Goal: Task Accomplishment & Management: Manage account settings

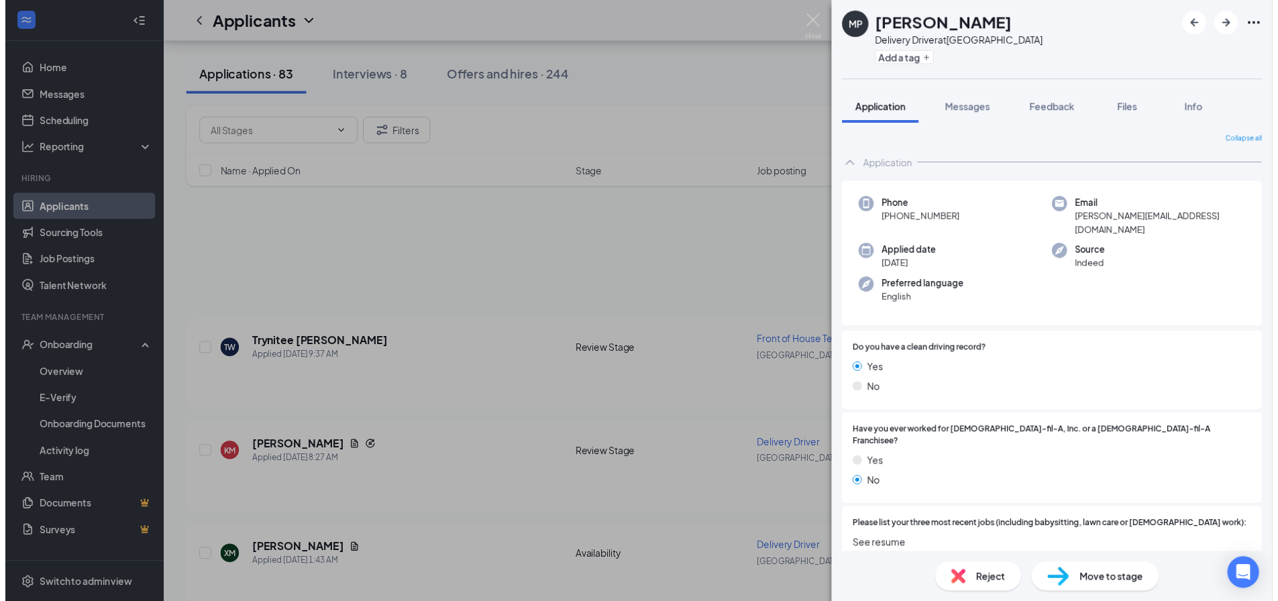
scroll to position [1007, 0]
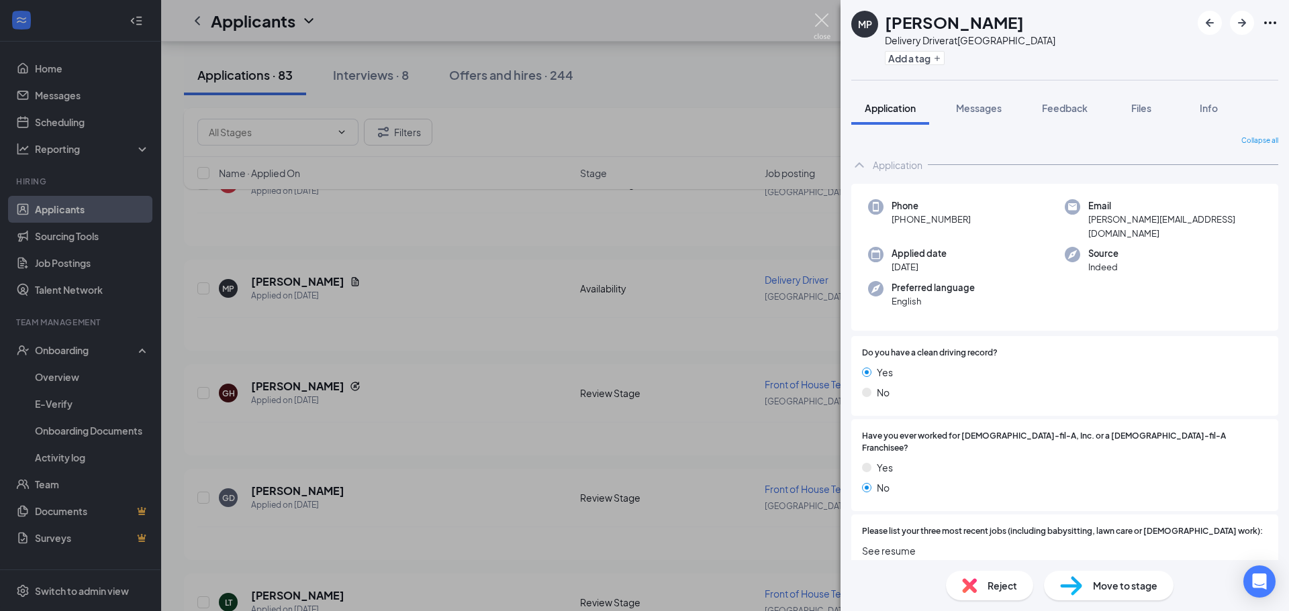
click at [819, 28] on img at bounding box center [821, 26] width 17 height 26
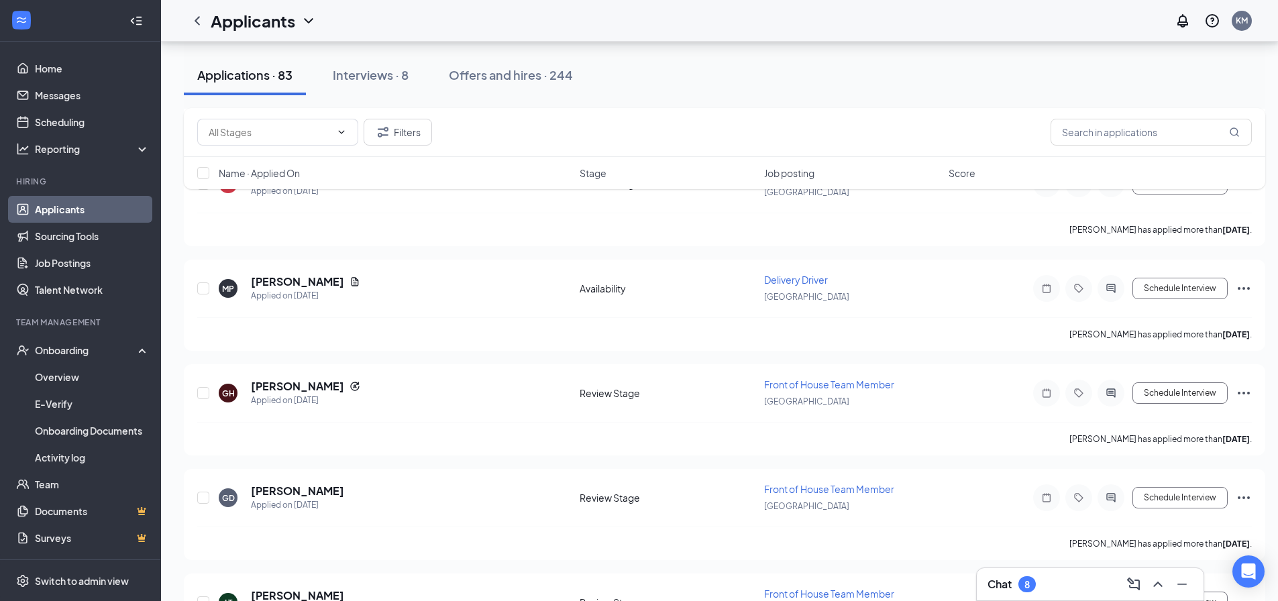
click at [991, 585] on h3 "Chat" at bounding box center [1000, 584] width 24 height 15
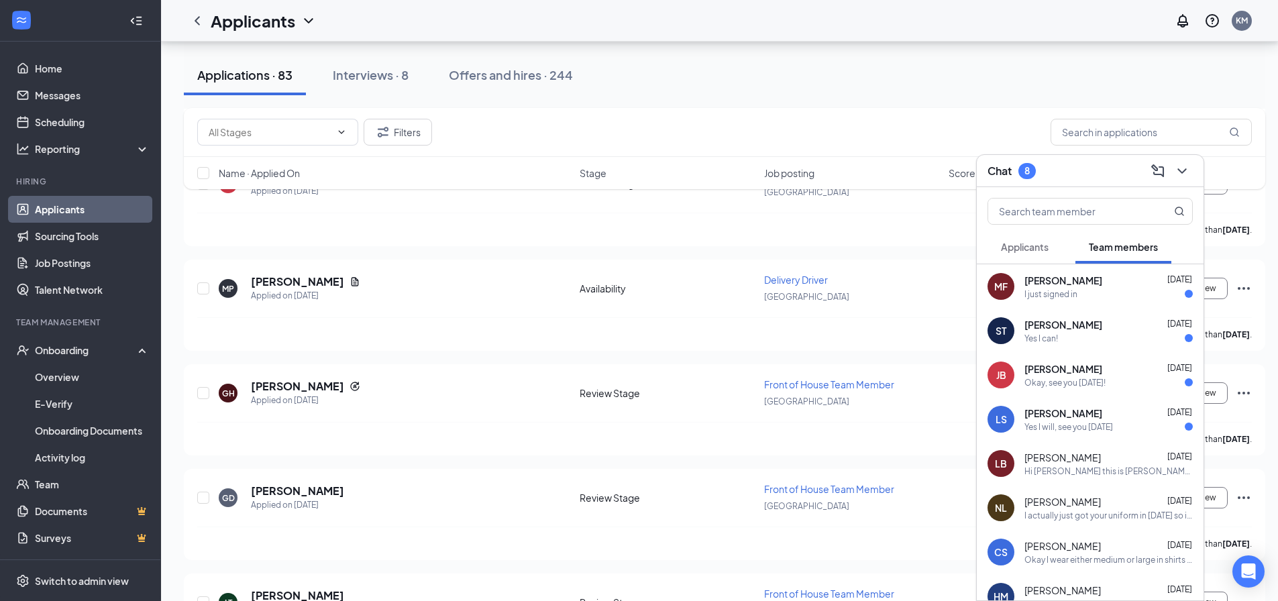
click at [1040, 248] on span "Applicants" at bounding box center [1025, 247] width 48 height 12
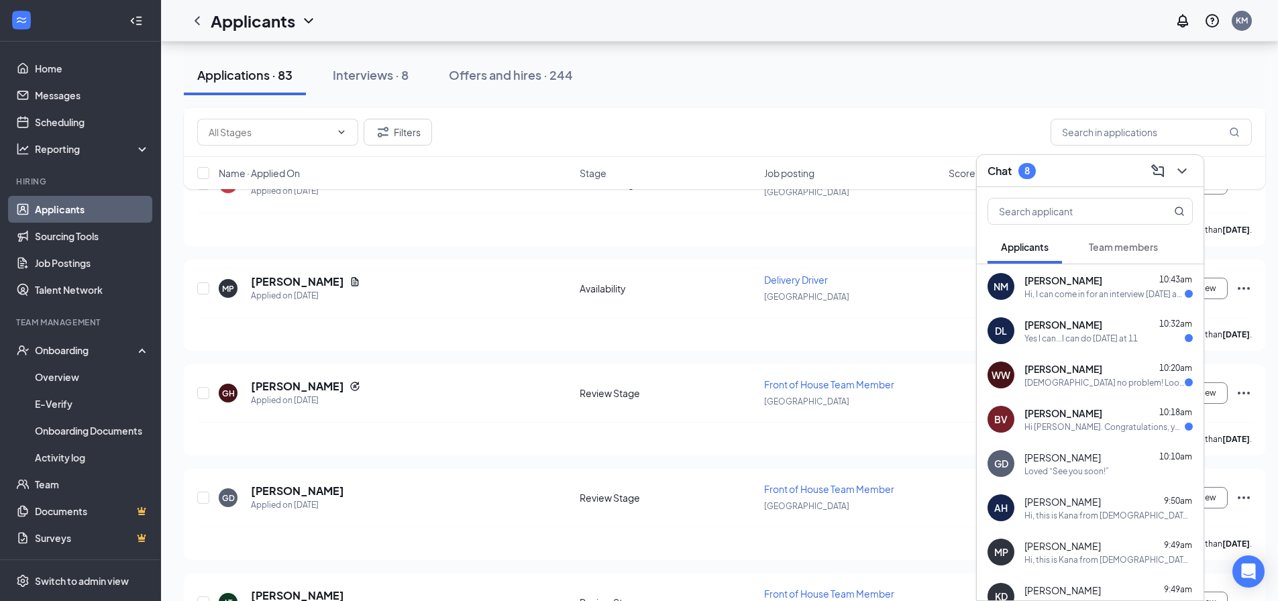
click at [1083, 289] on div "Hi, I can come in for an interview [DATE] at 11:00" at bounding box center [1105, 294] width 160 height 11
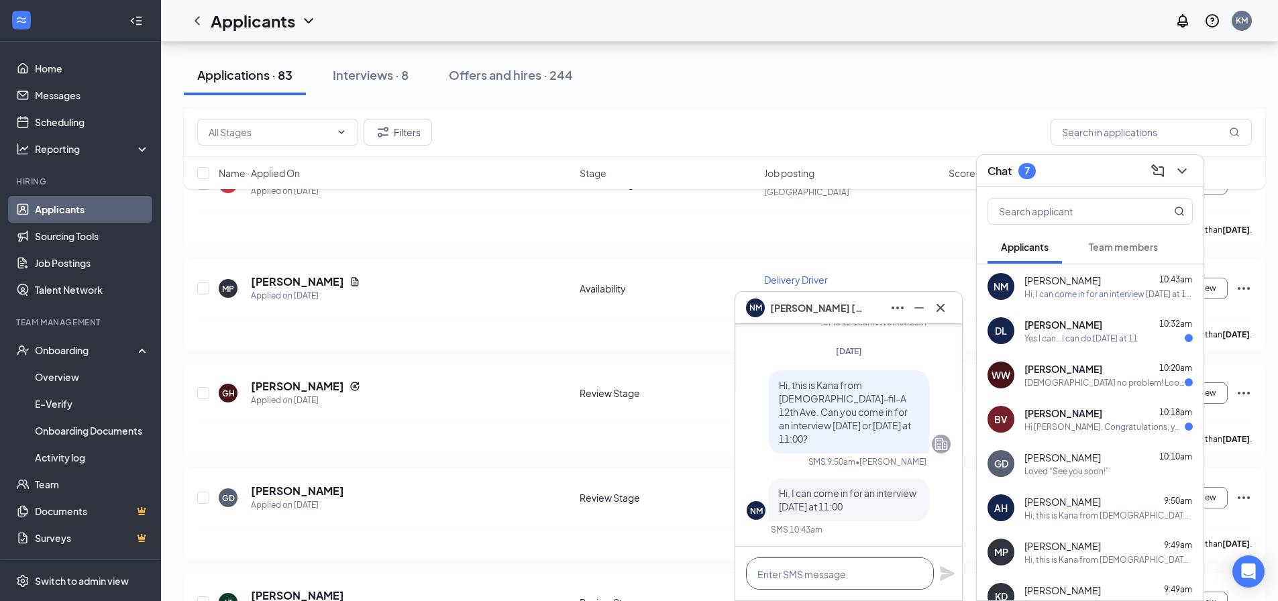
click at [872, 565] on textarea at bounding box center [840, 574] width 188 height 32
drag, startPoint x: 865, startPoint y: 570, endPoint x: 756, endPoint y: 576, distance: 109.6
click at [756, 576] on textarea "Great, see you then!" at bounding box center [840, 574] width 188 height 32
type textarea "Great, see you then!"
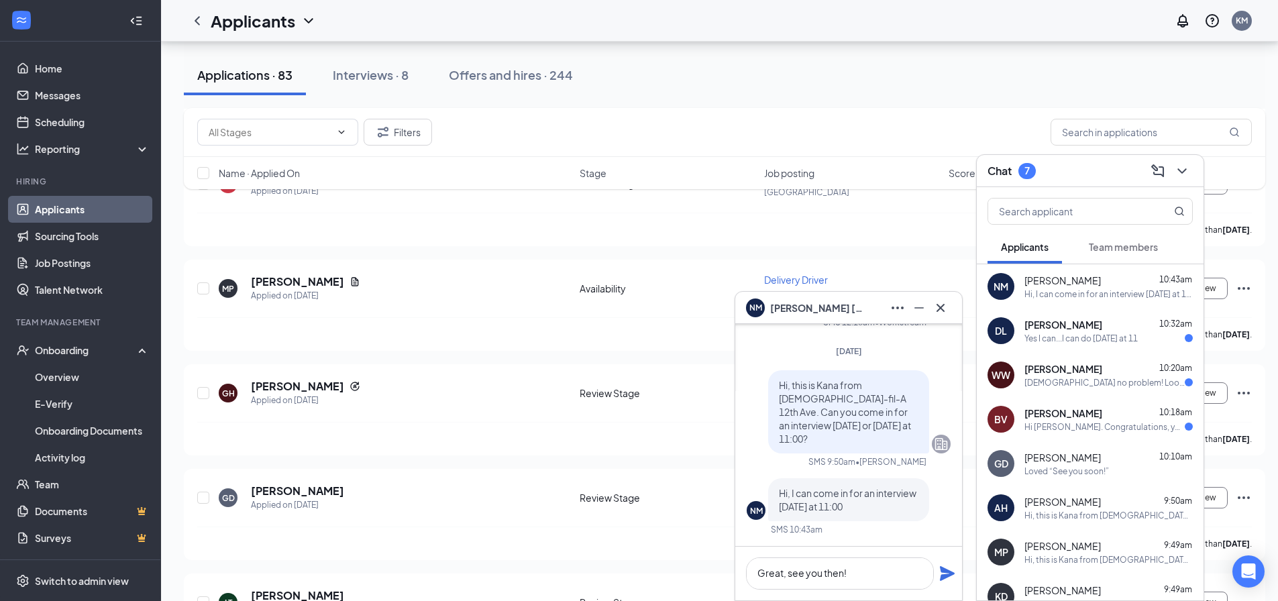
click at [1060, 332] on div "[PERSON_NAME] 10:32am Yes I can...I can do [DATE] at 11" at bounding box center [1109, 331] width 168 height 26
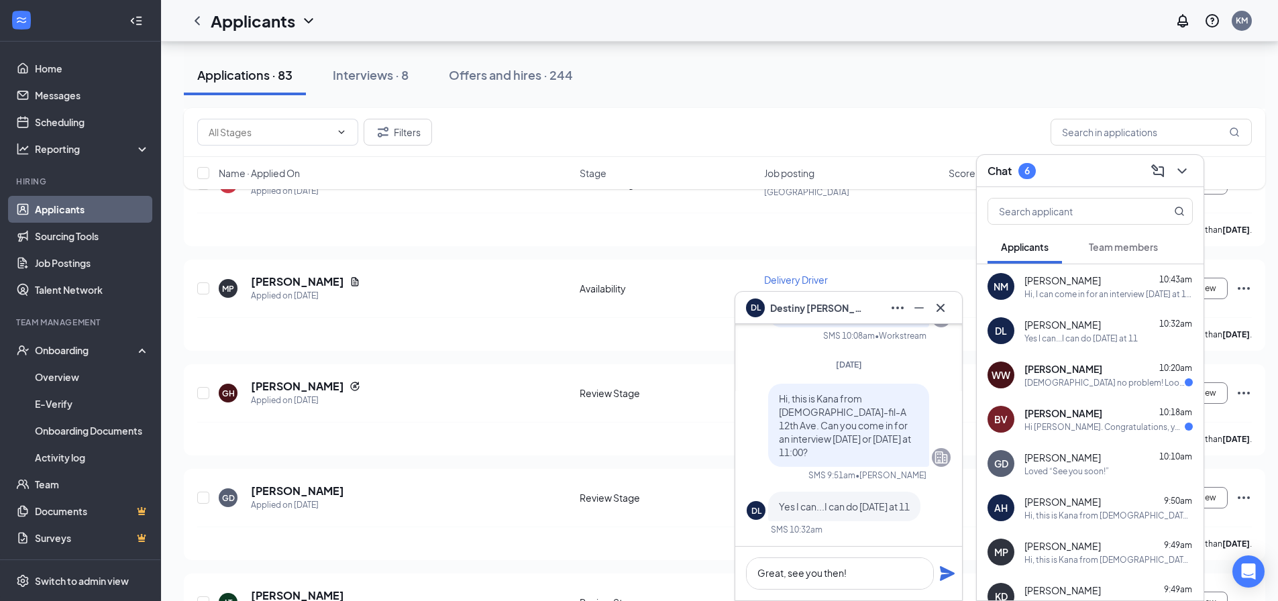
click at [947, 576] on icon "Plane" at bounding box center [947, 573] width 15 height 15
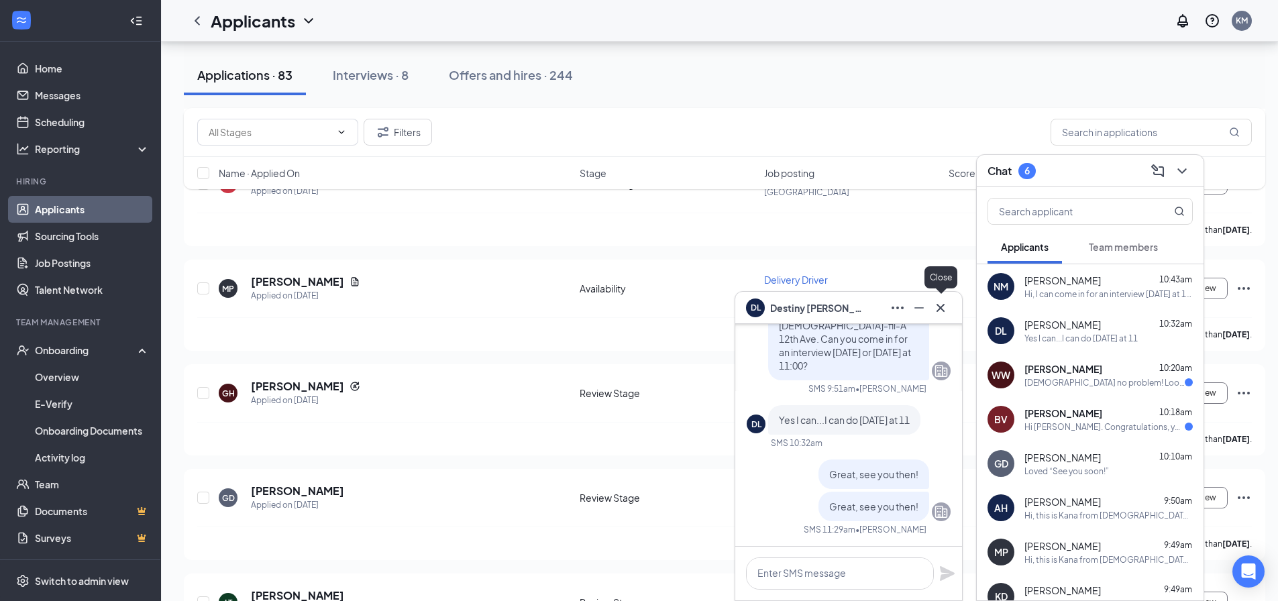
click at [940, 307] on icon "Cross" at bounding box center [941, 307] width 8 height 8
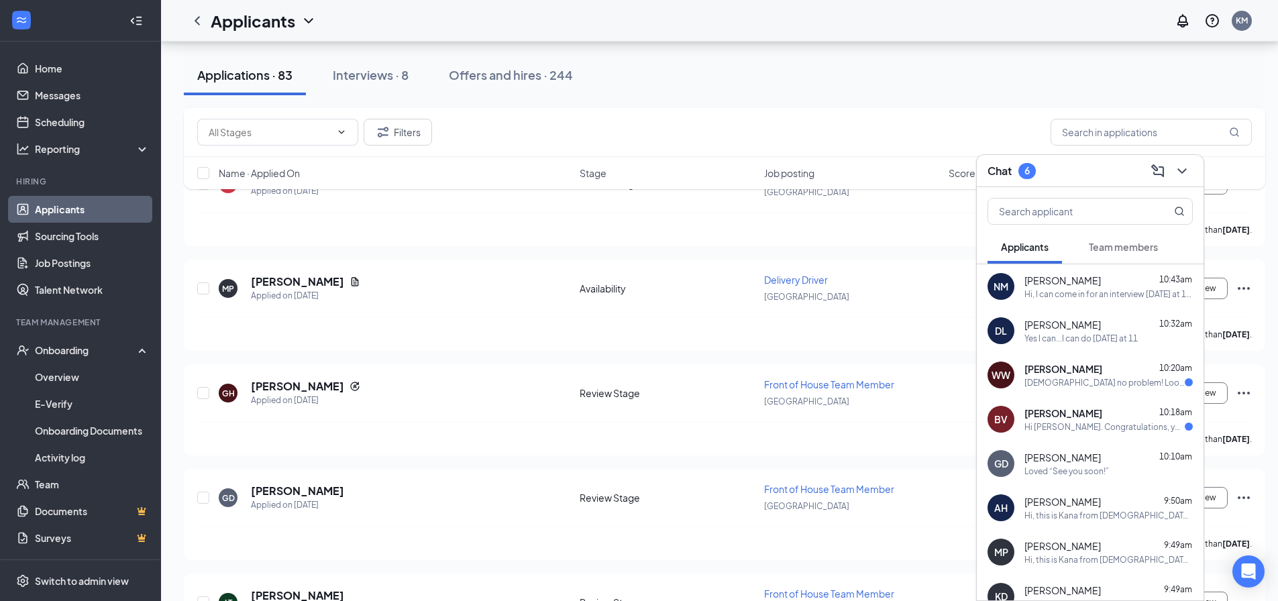
click at [1072, 295] on div "Hi, I can come in for an interview [DATE] at 11:00" at bounding box center [1109, 294] width 168 height 11
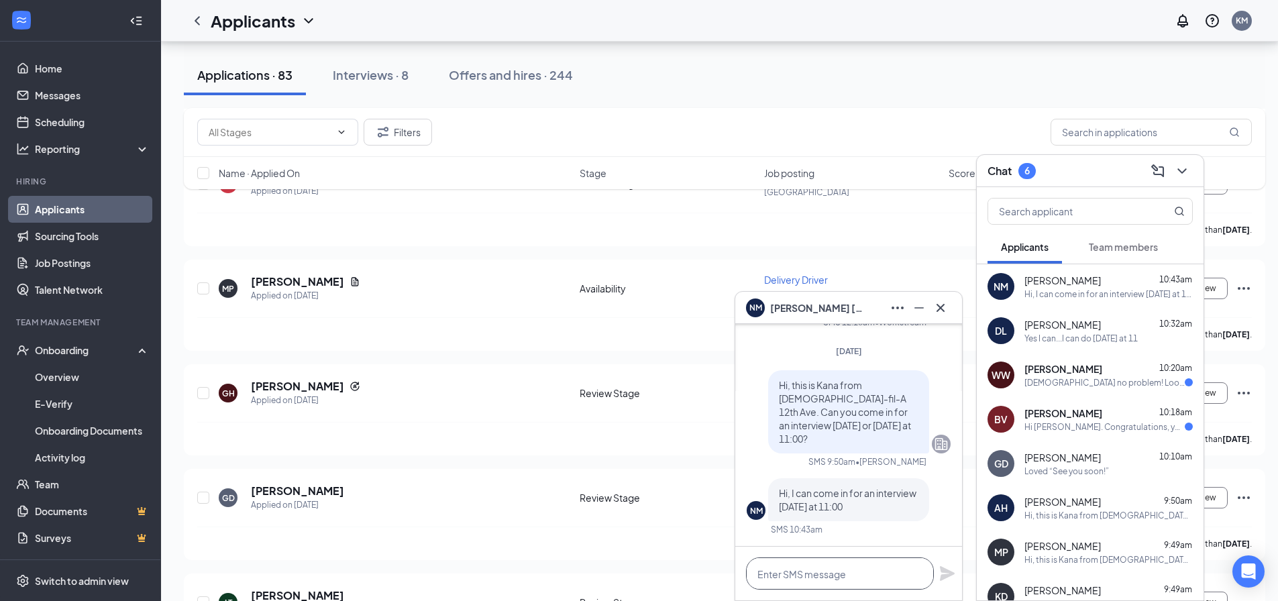
click at [860, 570] on textarea at bounding box center [840, 574] width 188 height 32
paste textarea "Great, see you then!"
type textarea "Great, see you then!"
click at [952, 576] on icon "Plane" at bounding box center [947, 573] width 15 height 15
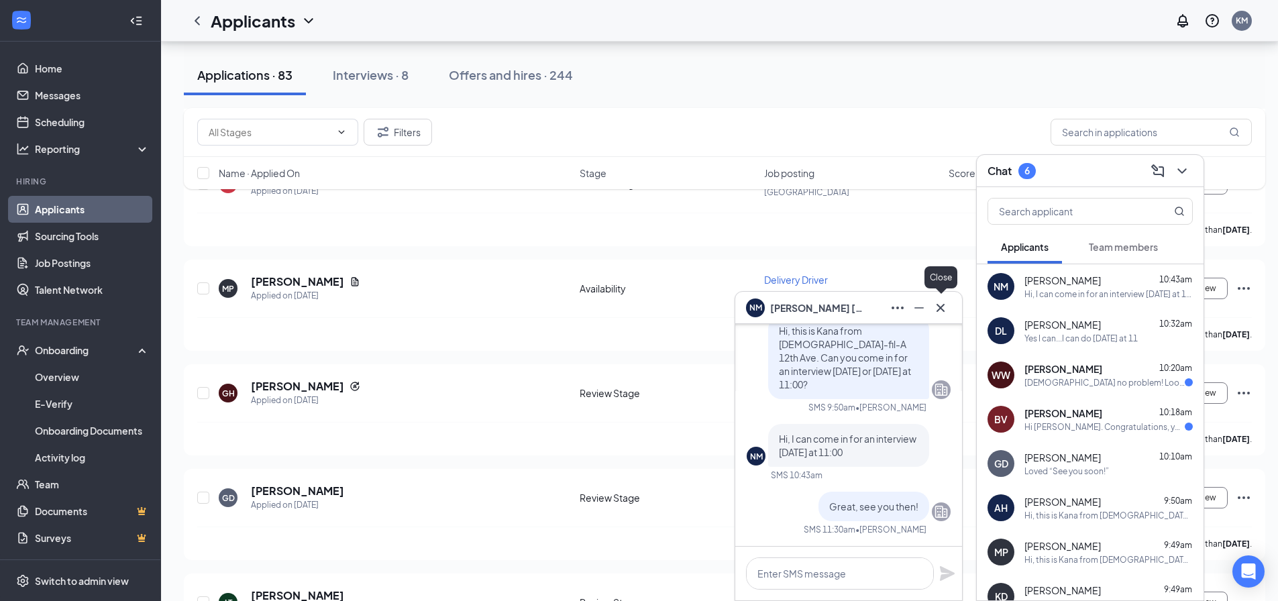
click at [941, 312] on icon "Cross" at bounding box center [941, 308] width 16 height 16
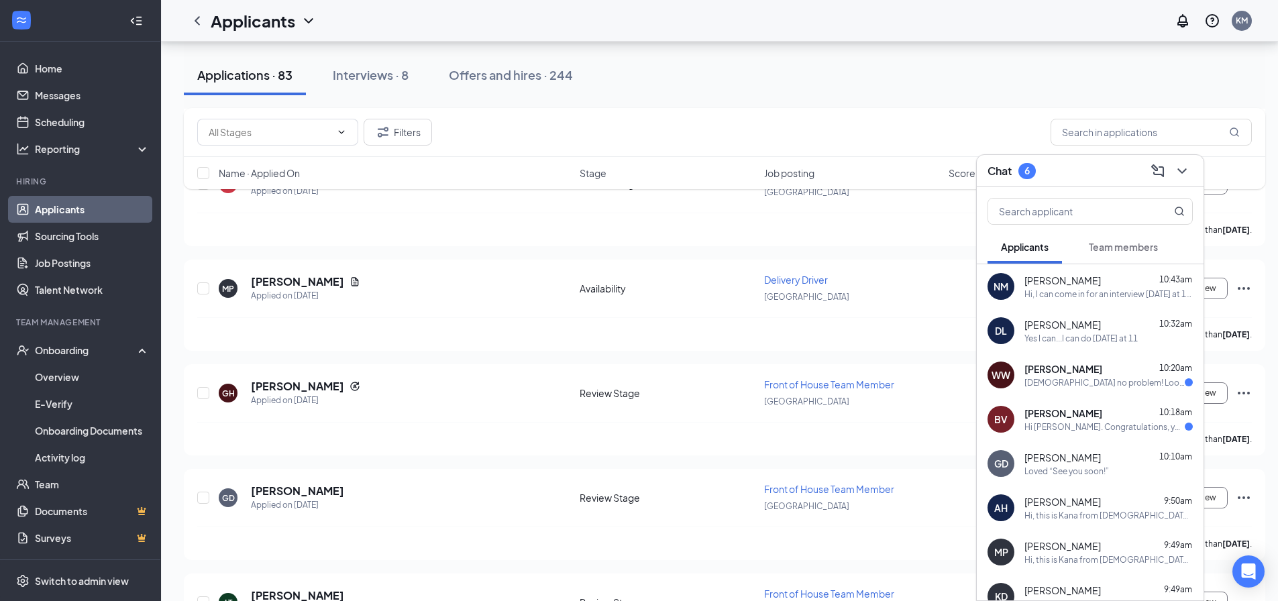
click at [1091, 383] on div "[DEMOGRAPHIC_DATA] no problem! Looking forward to meeting everyone have a great…" at bounding box center [1105, 382] width 160 height 11
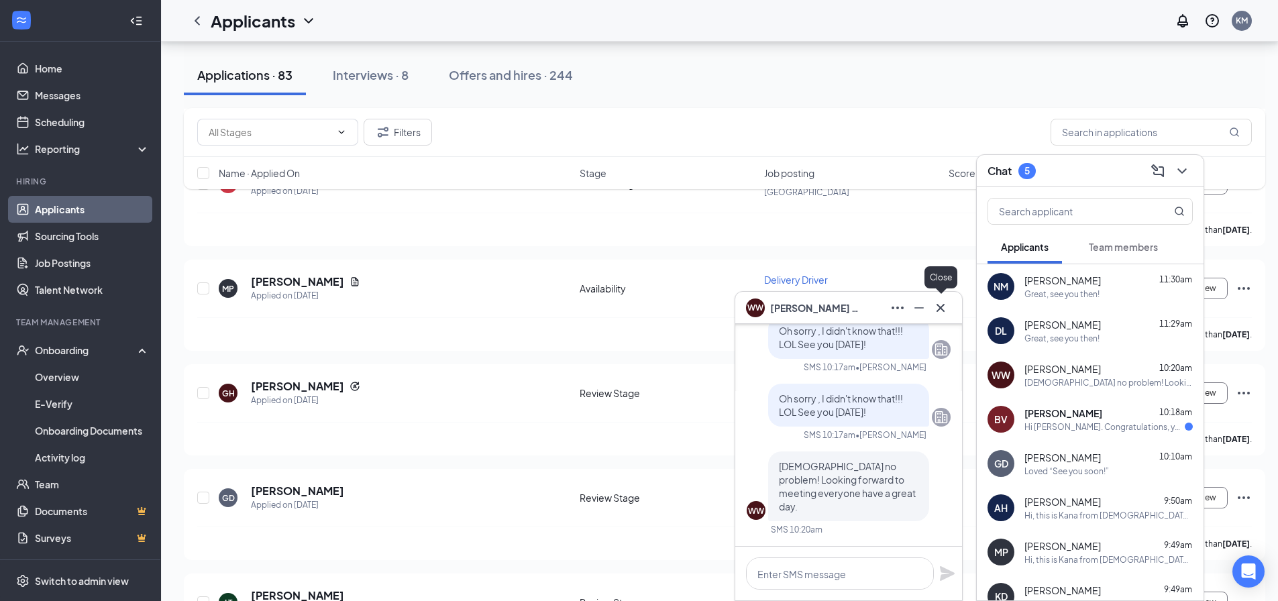
click at [938, 309] on icon "Cross" at bounding box center [941, 308] width 16 height 16
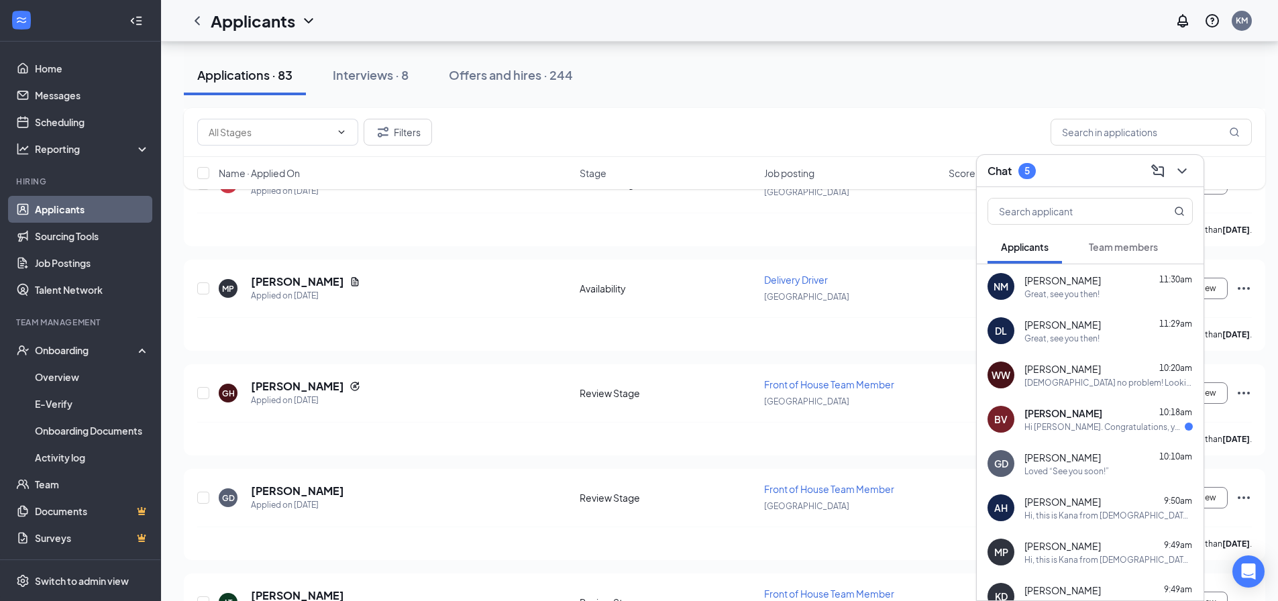
click at [1060, 417] on span "[PERSON_NAME]" at bounding box center [1064, 413] width 78 height 13
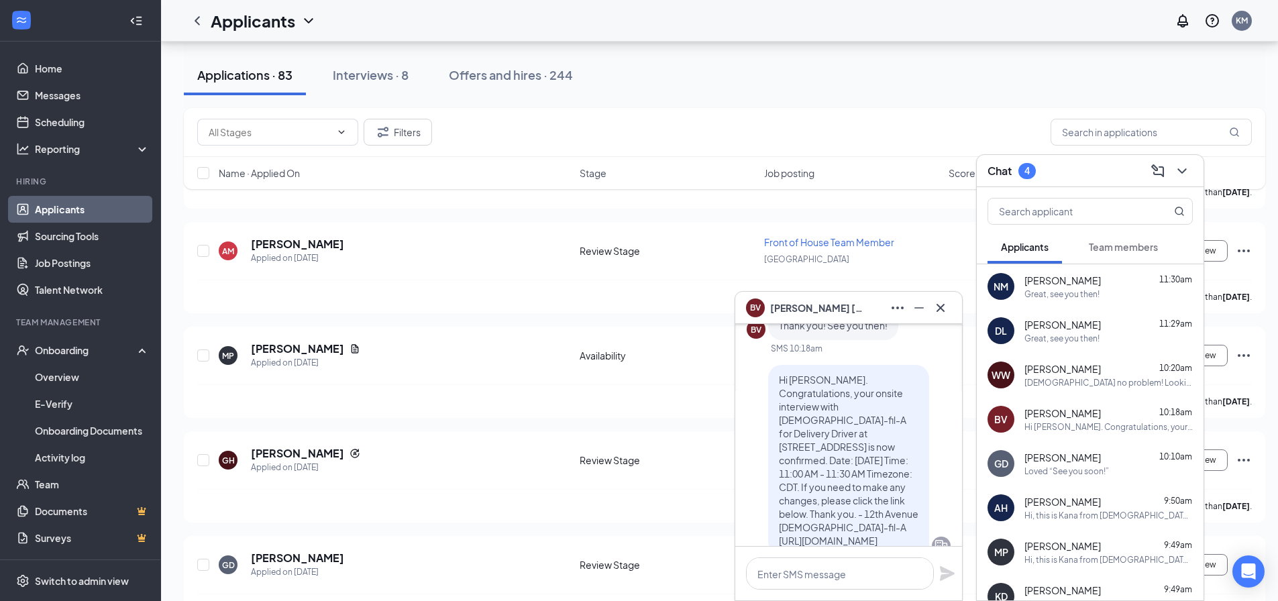
scroll to position [-134, 0]
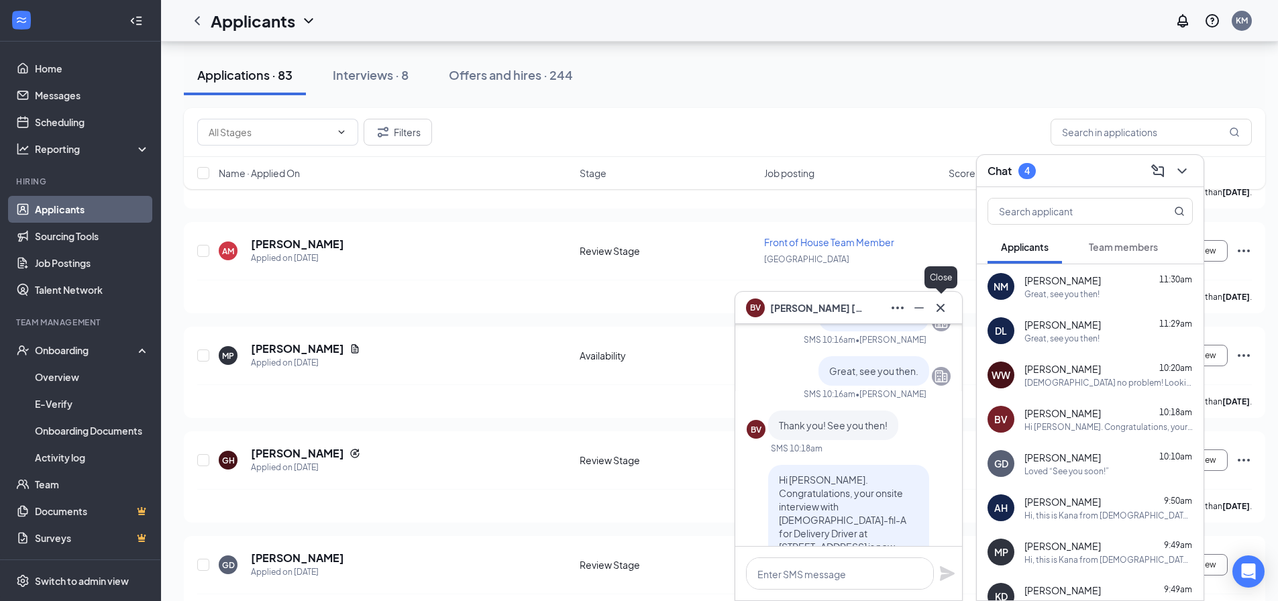
click at [946, 303] on icon "Cross" at bounding box center [941, 308] width 16 height 16
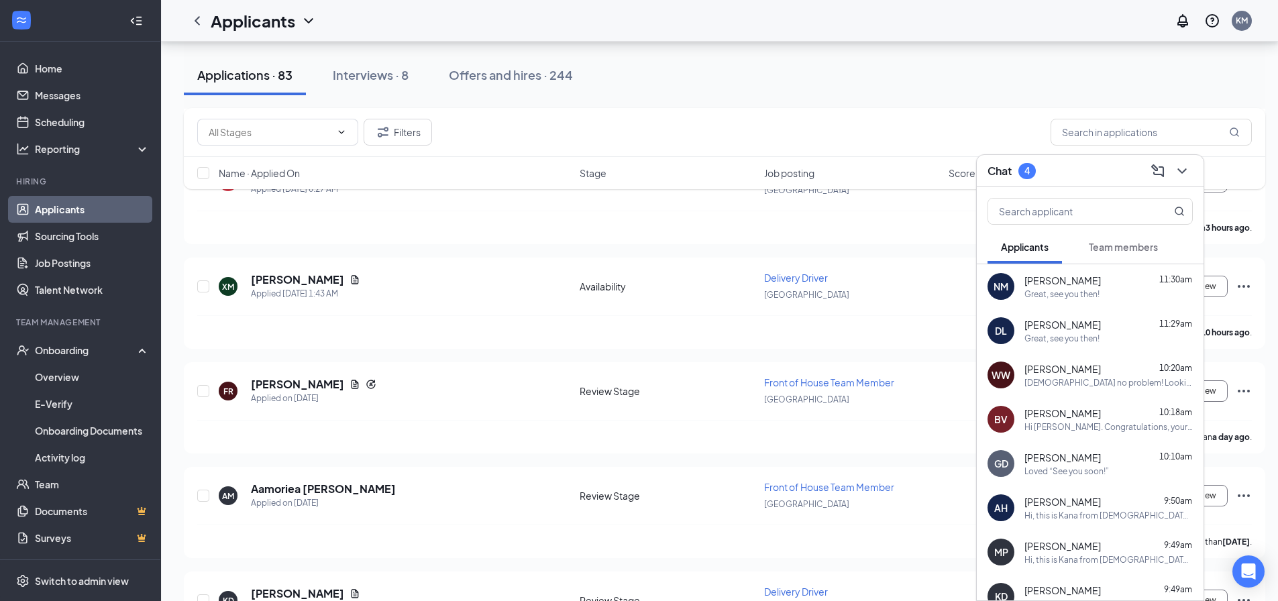
scroll to position [268, 0]
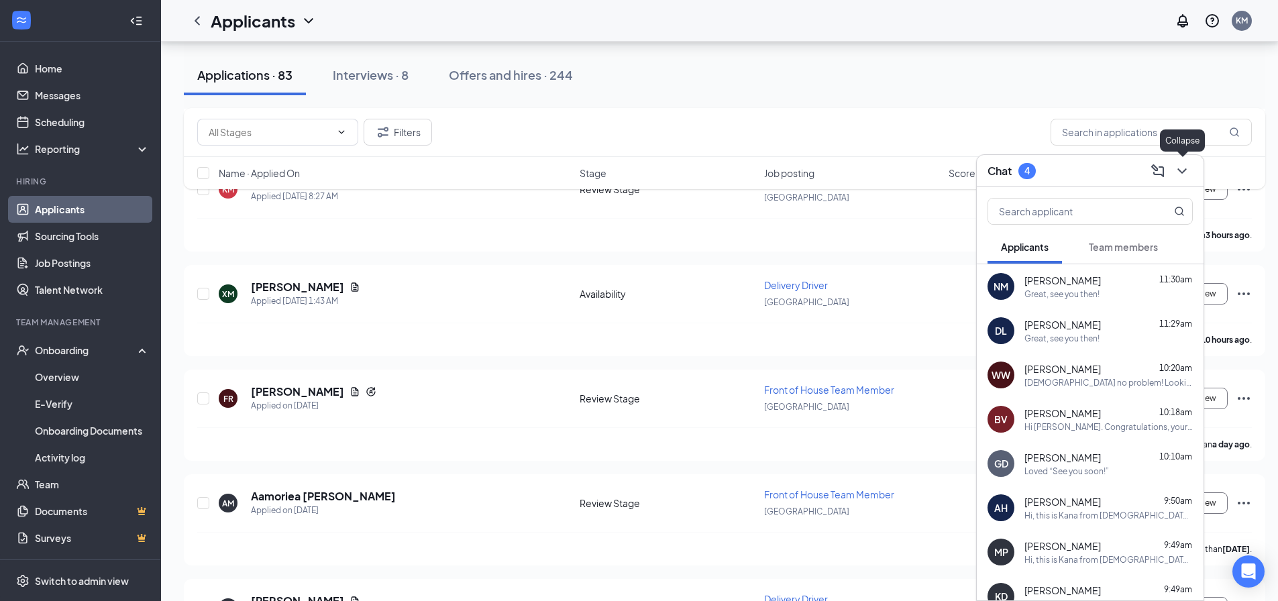
click at [1182, 174] on icon "ChevronDown" at bounding box center [1182, 171] width 16 height 16
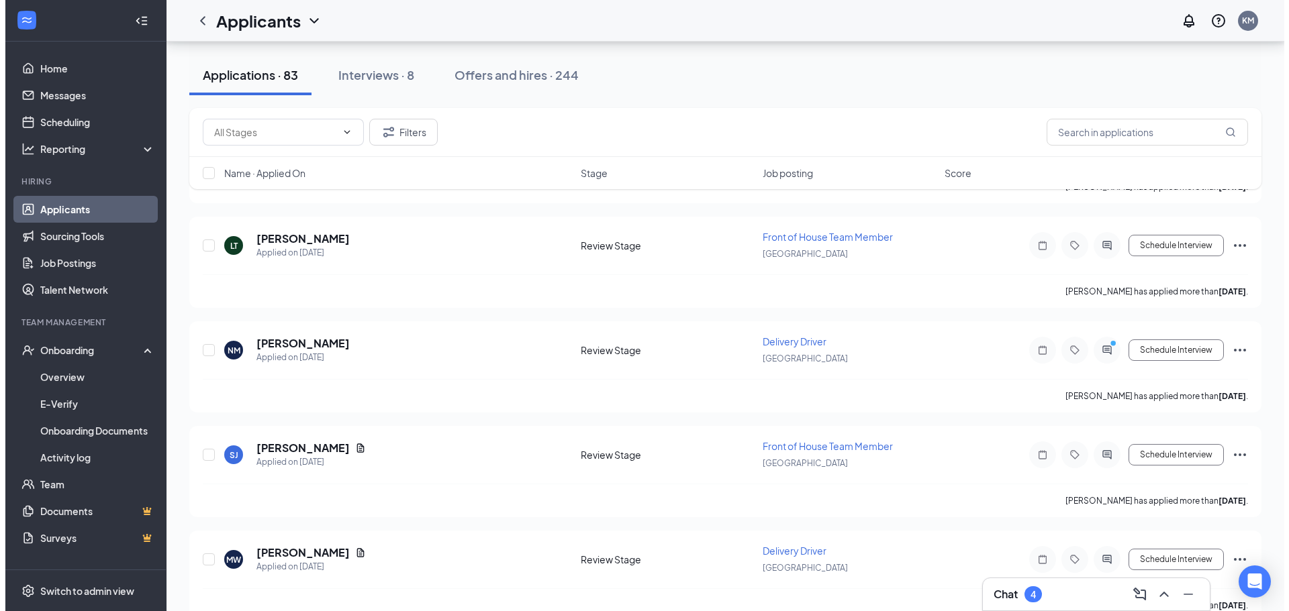
scroll to position [1409, 0]
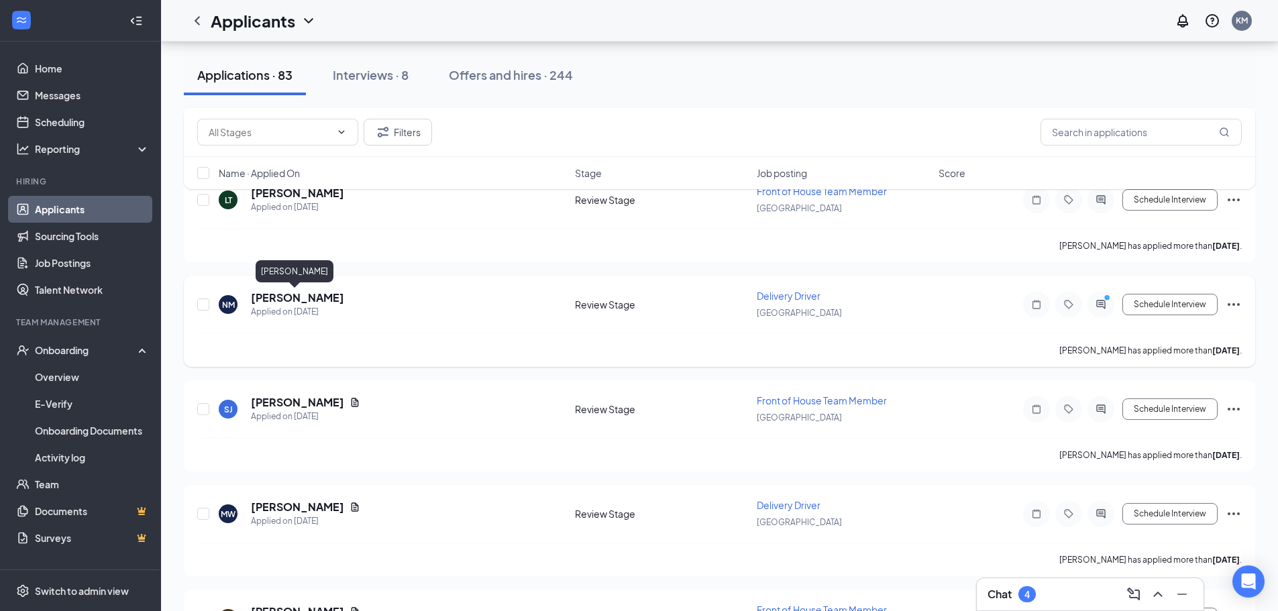
click at [312, 298] on h5 "[PERSON_NAME]" at bounding box center [297, 298] width 93 height 15
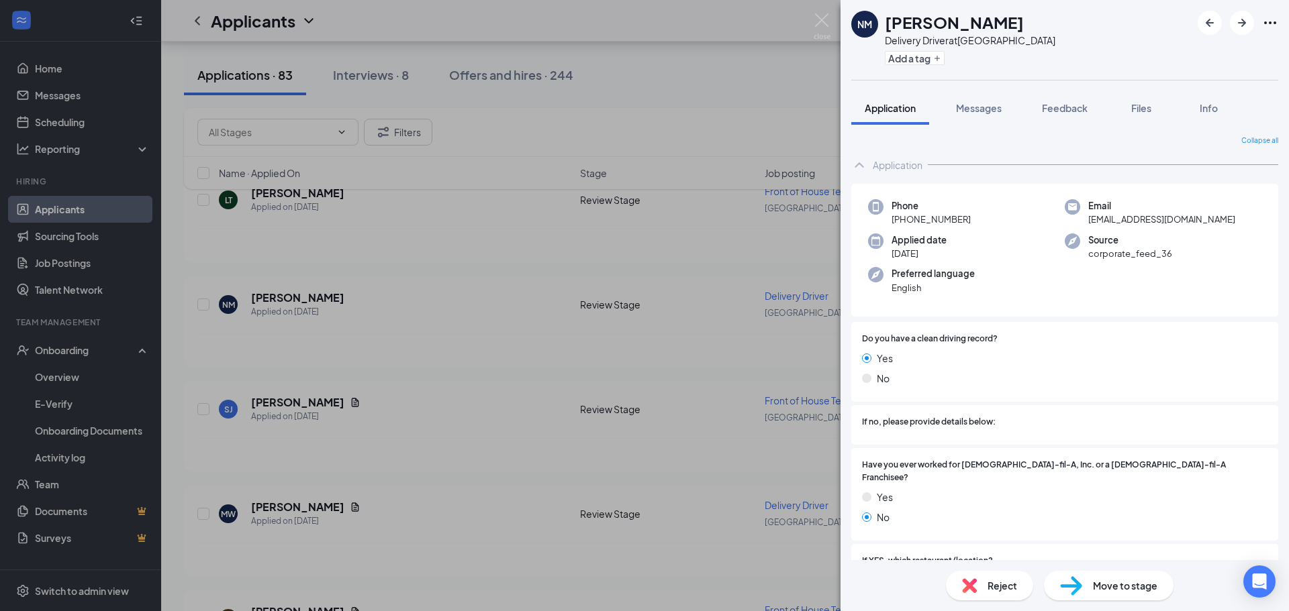
click at [1134, 587] on span "Move to stage" at bounding box center [1125, 586] width 64 height 15
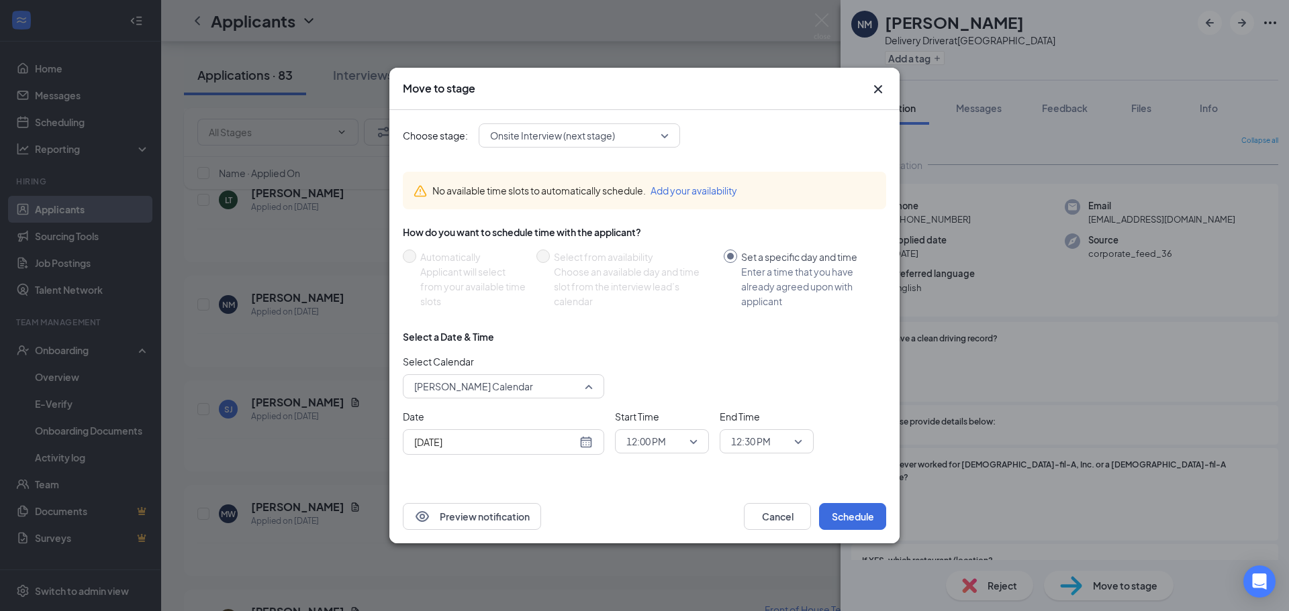
click at [592, 385] on span "[PERSON_NAME] Calendar" at bounding box center [503, 386] width 179 height 20
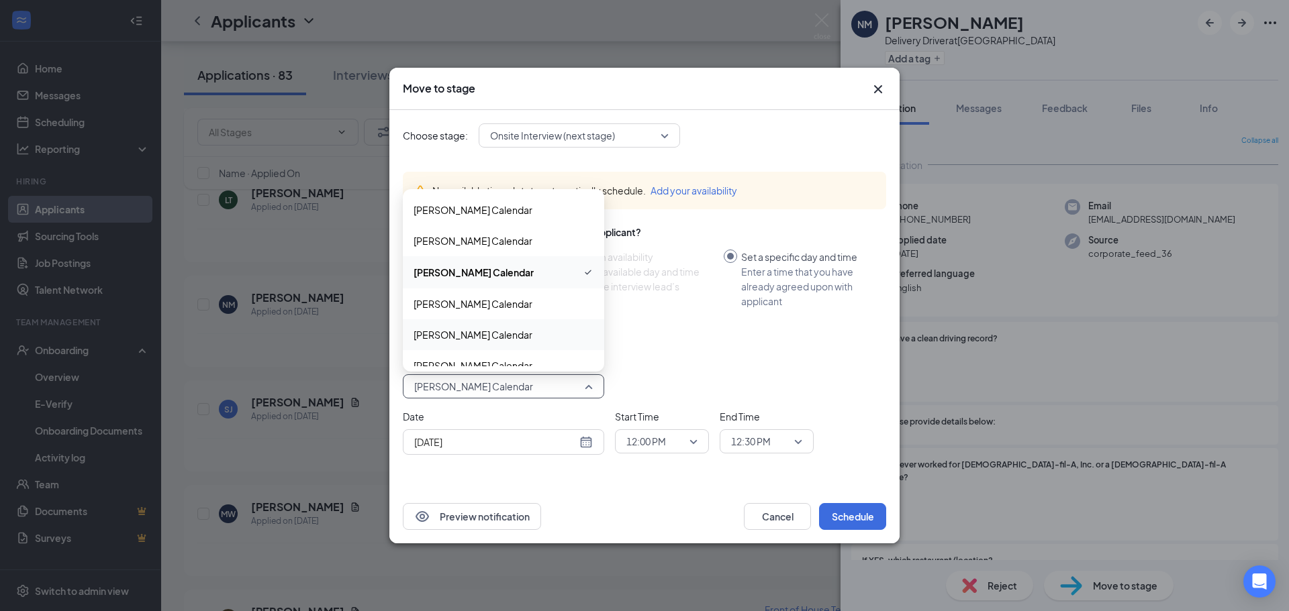
click at [503, 333] on span "[PERSON_NAME] Calendar" at bounding box center [472, 335] width 119 height 15
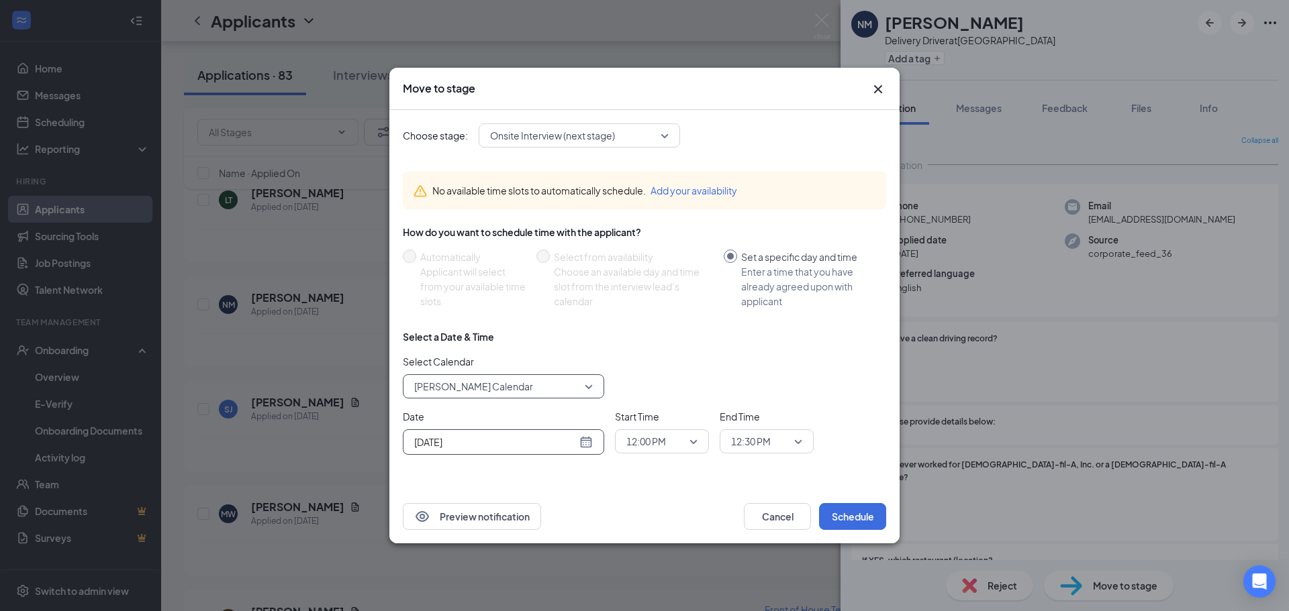
click at [587, 444] on div "[DATE]" at bounding box center [503, 442] width 179 height 15
type input "[DATE]"
click at [500, 387] on div "27" at bounding box center [495, 391] width 16 height 16
click at [695, 441] on span "12:00 PM" at bounding box center [661, 442] width 71 height 20
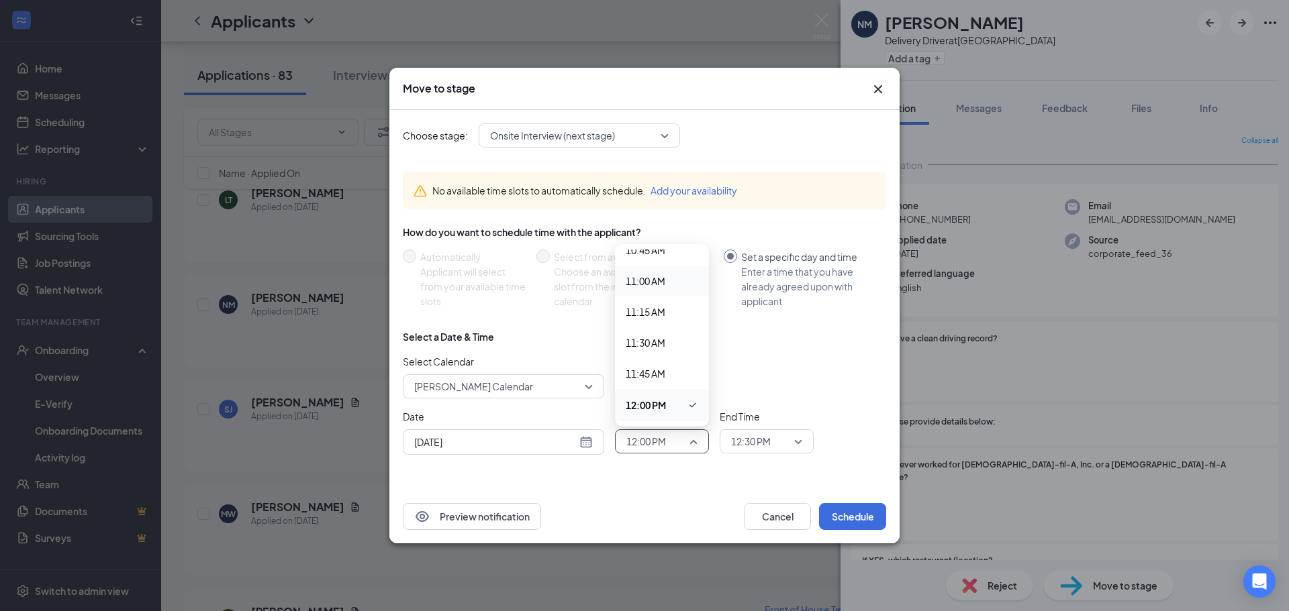
click at [659, 281] on span "11:00 AM" at bounding box center [645, 281] width 40 height 15
click at [793, 441] on span "12:30 PM" at bounding box center [766, 442] width 71 height 20
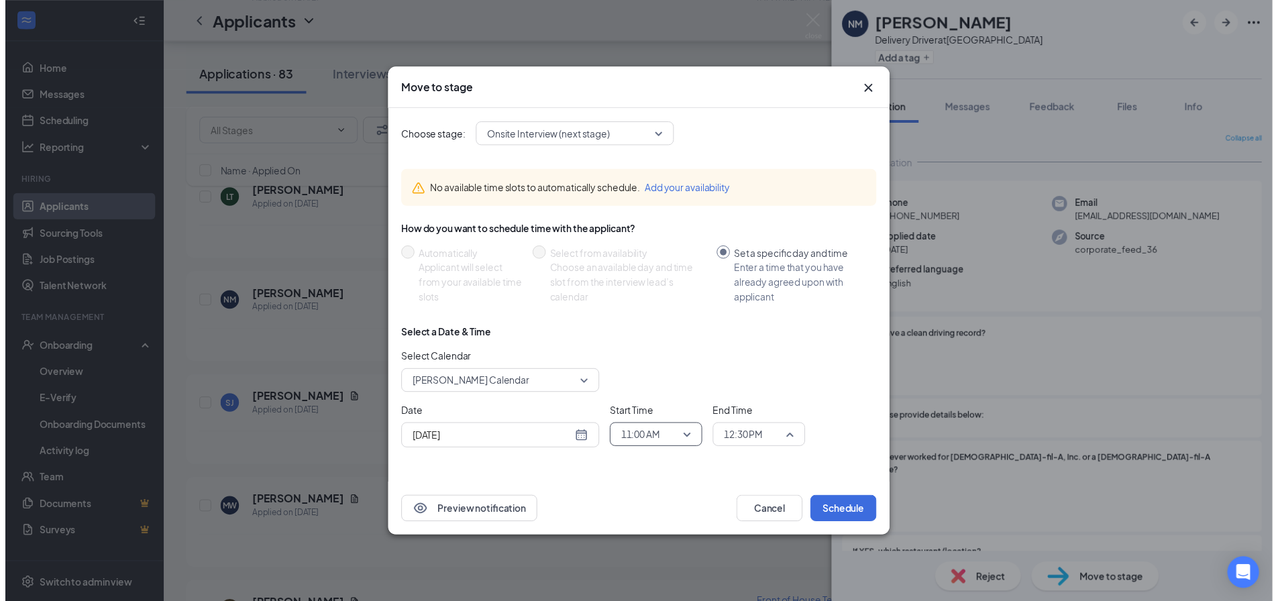
scroll to position [1404, 0]
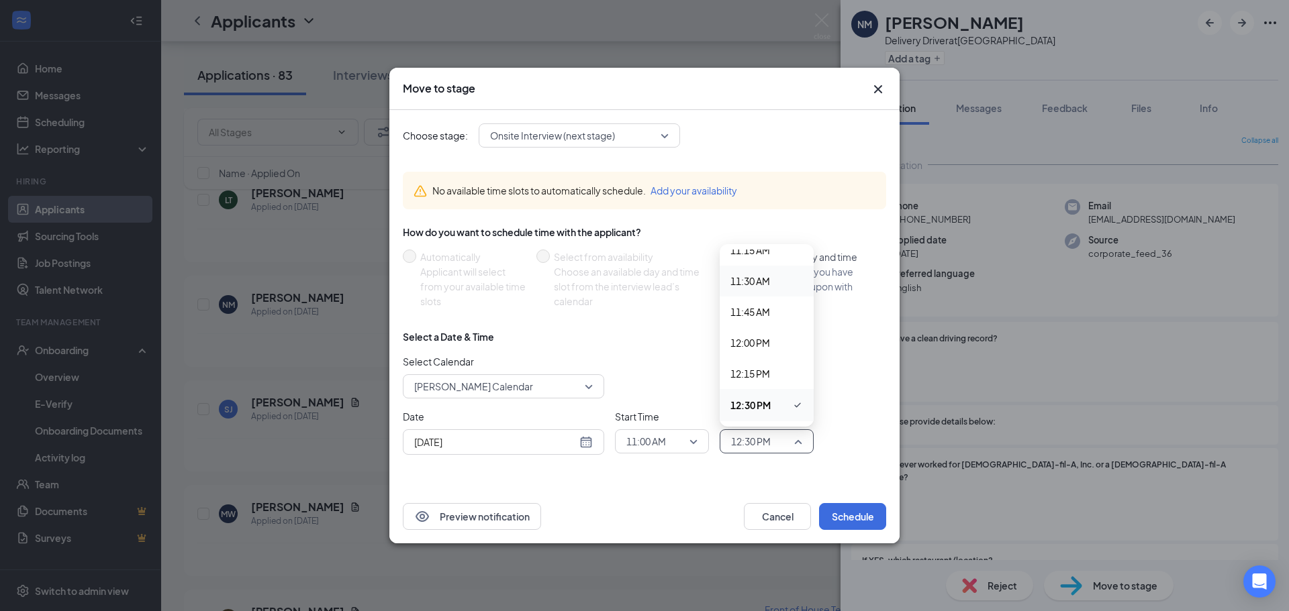
click at [756, 274] on span "11:30 AM" at bounding box center [750, 281] width 40 height 15
click at [849, 518] on button "Schedule" at bounding box center [852, 516] width 67 height 27
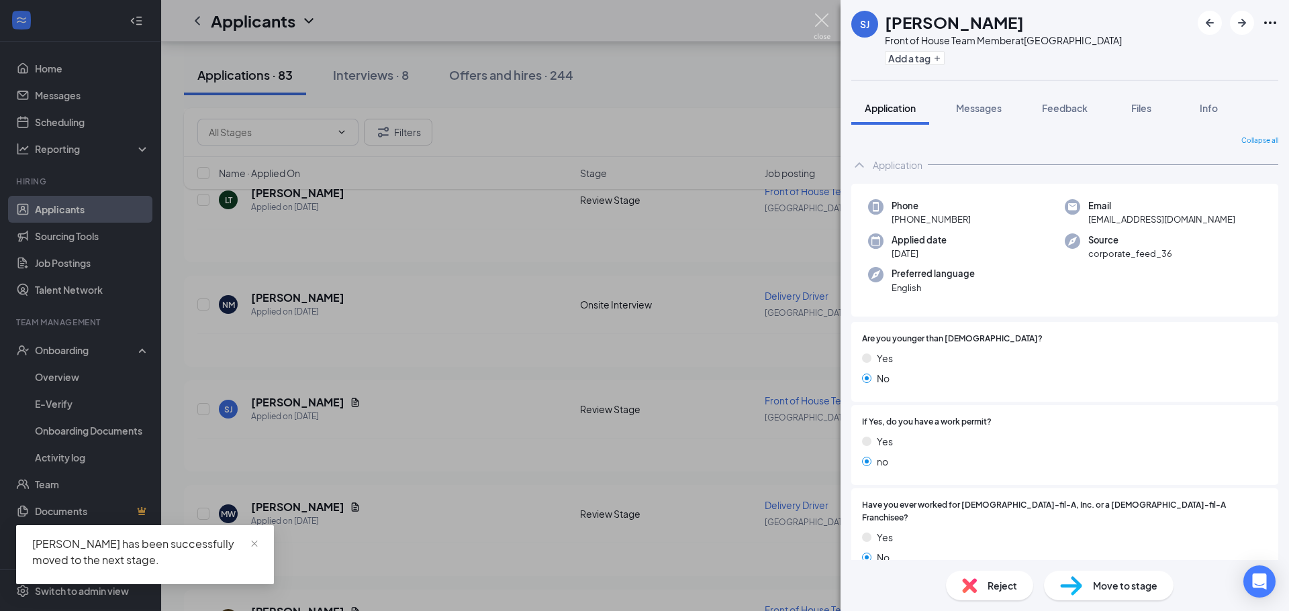
click at [821, 21] on img at bounding box center [821, 26] width 17 height 26
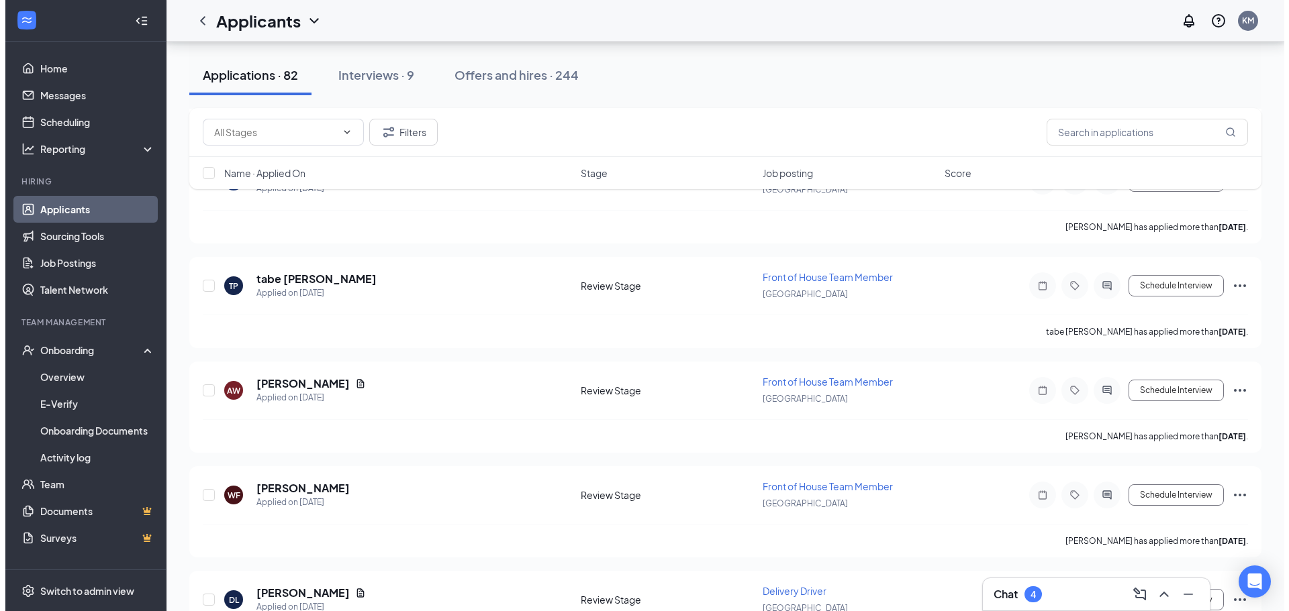
scroll to position [2953, 0]
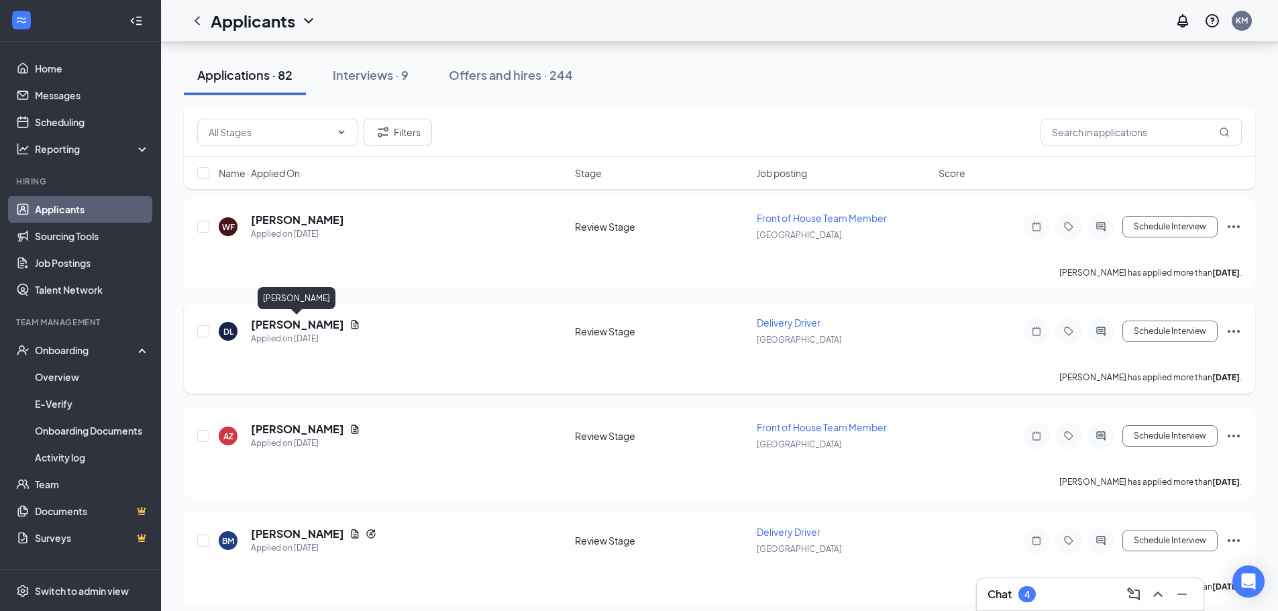
click at [278, 324] on h5 "[PERSON_NAME]" at bounding box center [297, 324] width 93 height 15
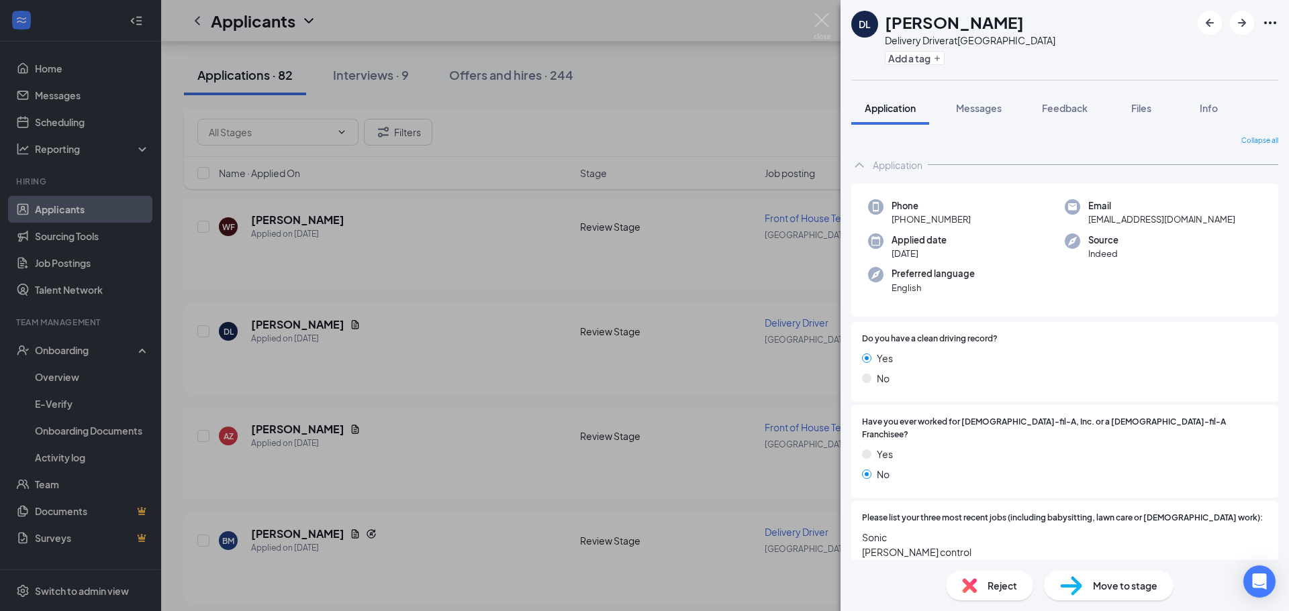
click at [1117, 587] on span "Move to stage" at bounding box center [1125, 586] width 64 height 15
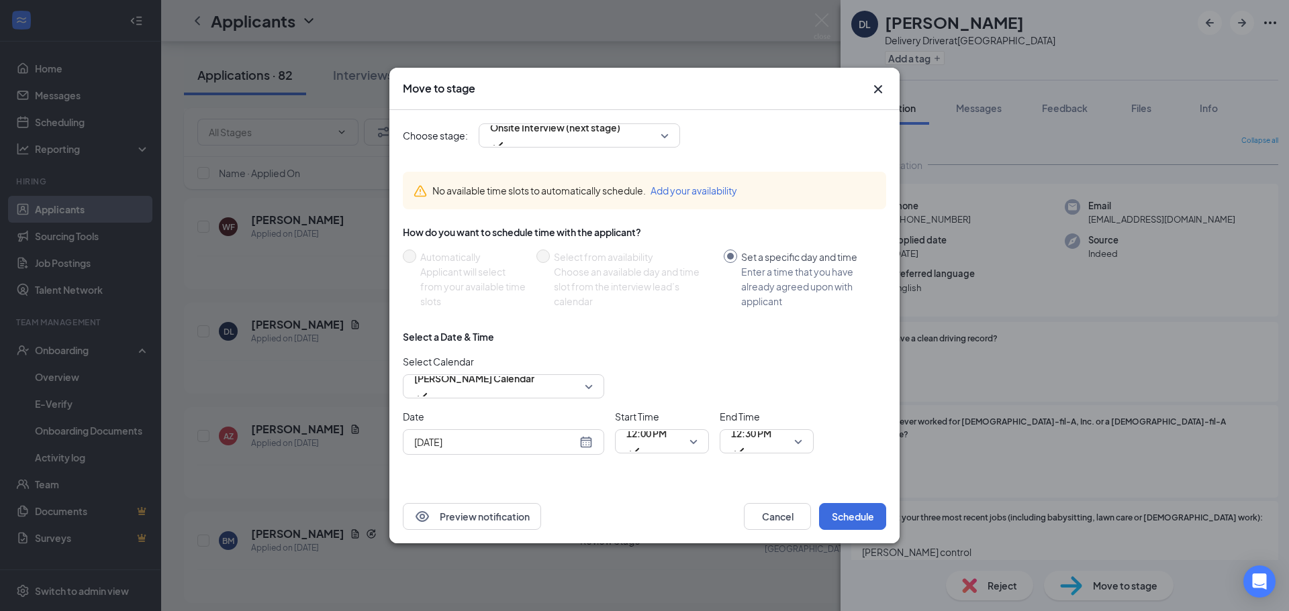
click at [587, 441] on div "[DATE]" at bounding box center [503, 442] width 179 height 15
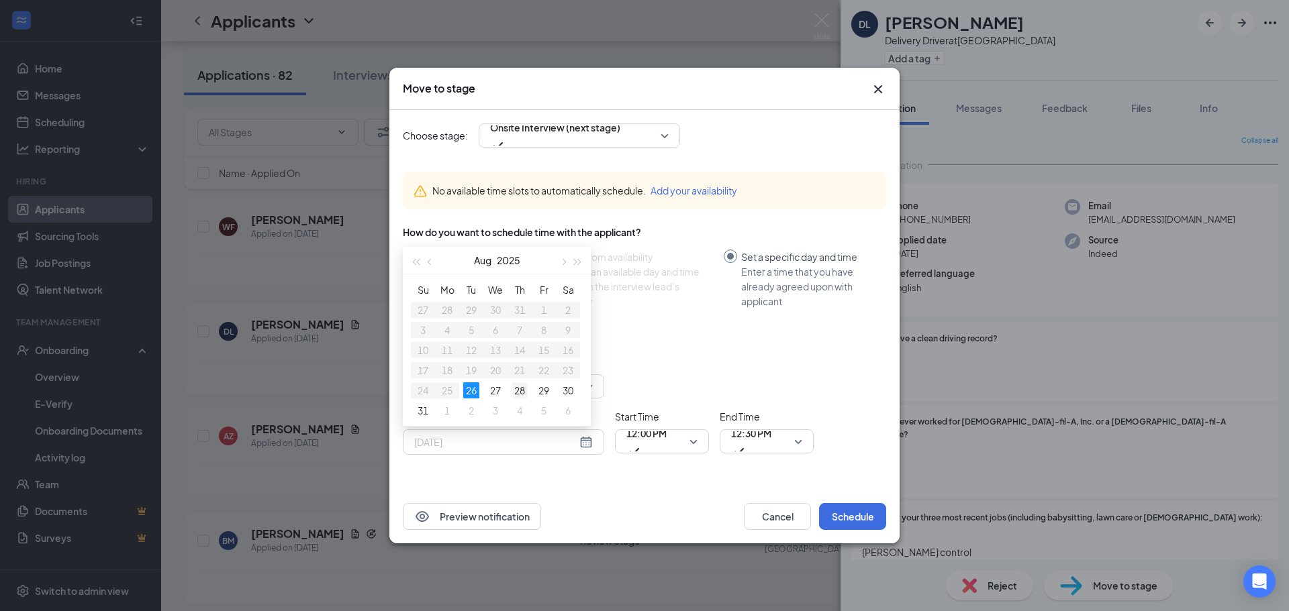
type input "[DATE]"
click at [521, 389] on div "28" at bounding box center [519, 391] width 16 height 16
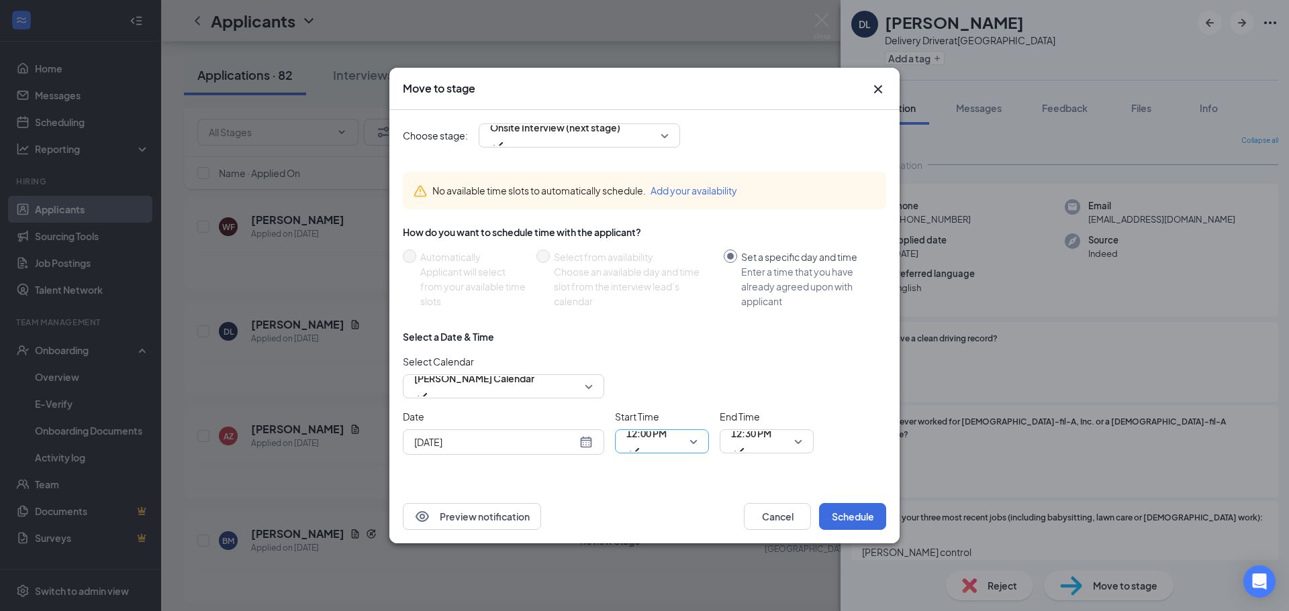
click at [666, 448] on span "12:00 PM" at bounding box center [646, 441] width 40 height 36
click at [770, 436] on span "12:30 PM" at bounding box center [751, 433] width 40 height 20
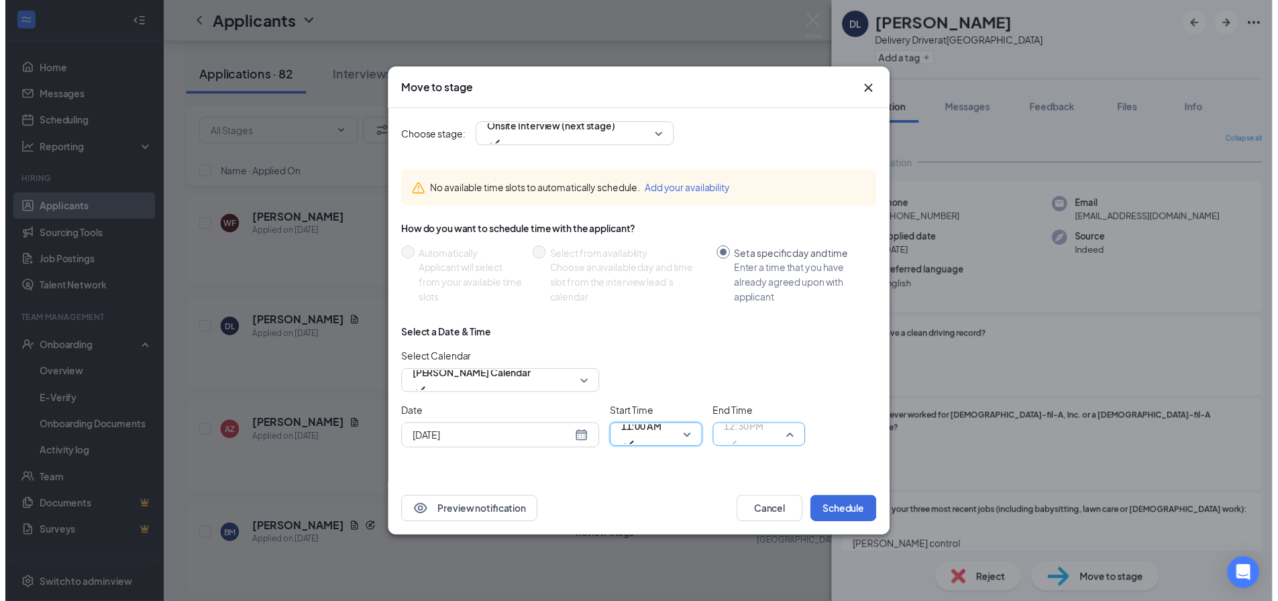
scroll to position [1404, 0]
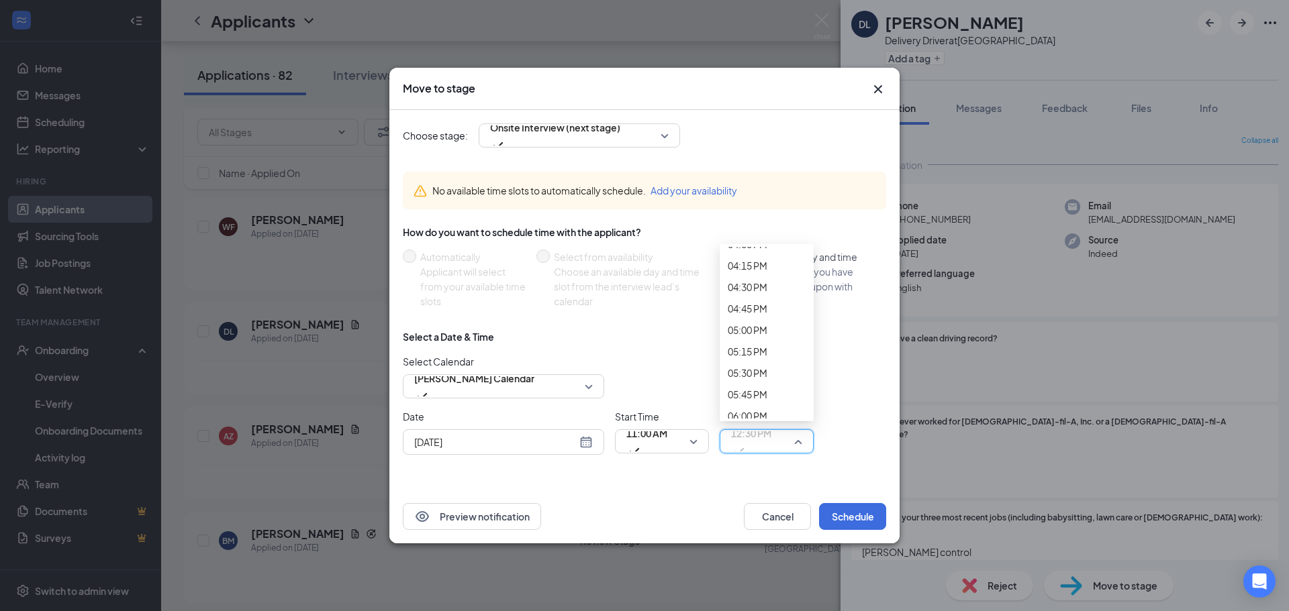
click at [859, 527] on button "Schedule" at bounding box center [852, 516] width 67 height 27
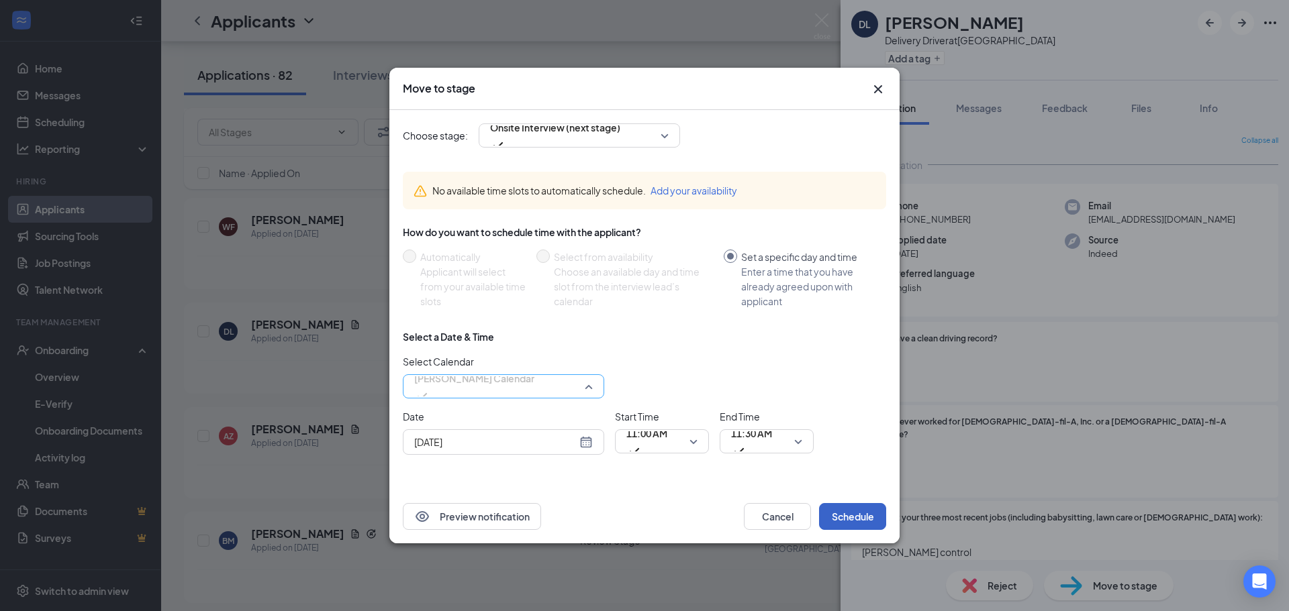
click at [534, 382] on span "[PERSON_NAME] Calendar" at bounding box center [474, 386] width 120 height 36
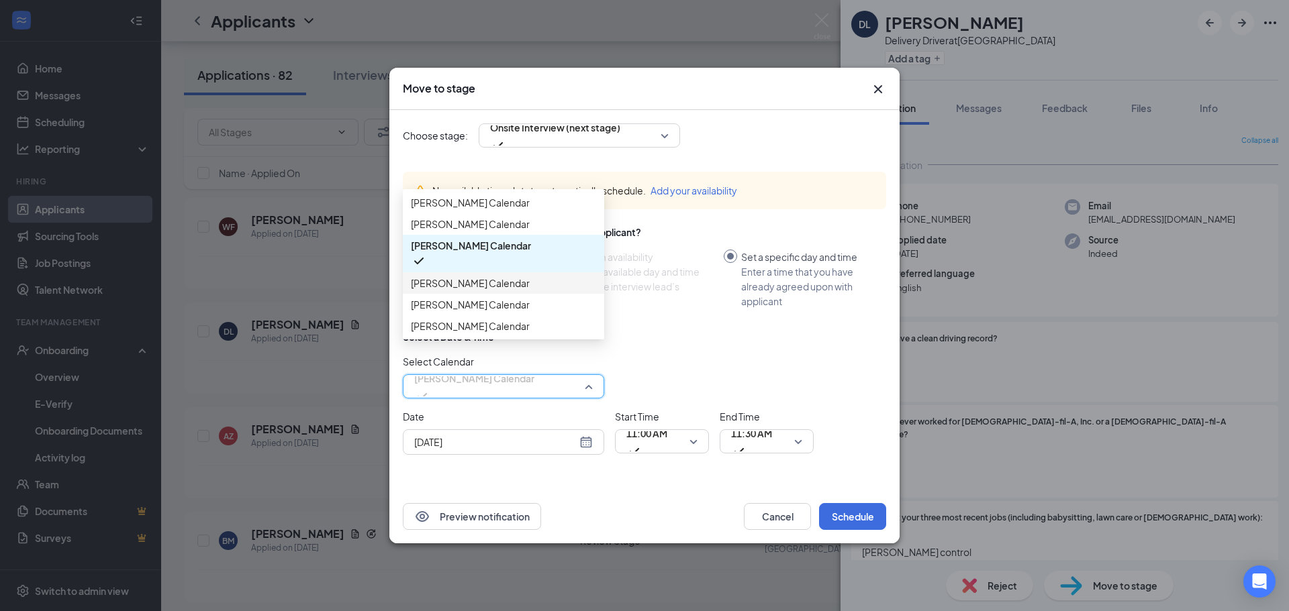
click at [506, 291] on span "[PERSON_NAME] Calendar" at bounding box center [470, 283] width 119 height 15
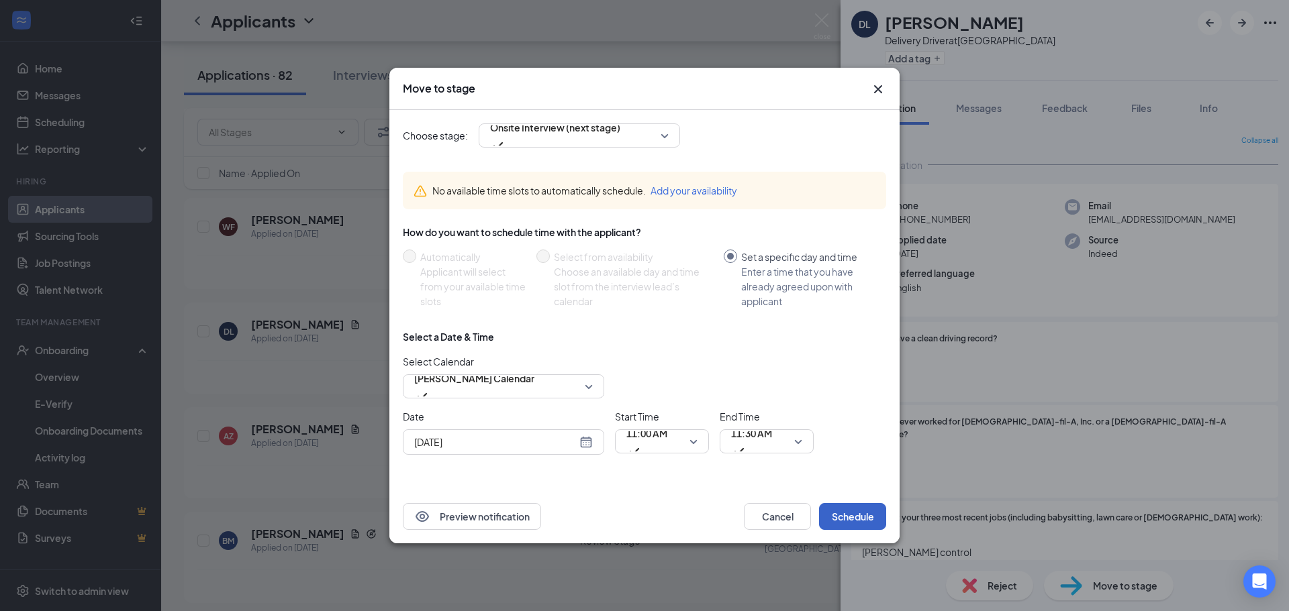
click at [850, 515] on button "Schedule" at bounding box center [852, 516] width 67 height 27
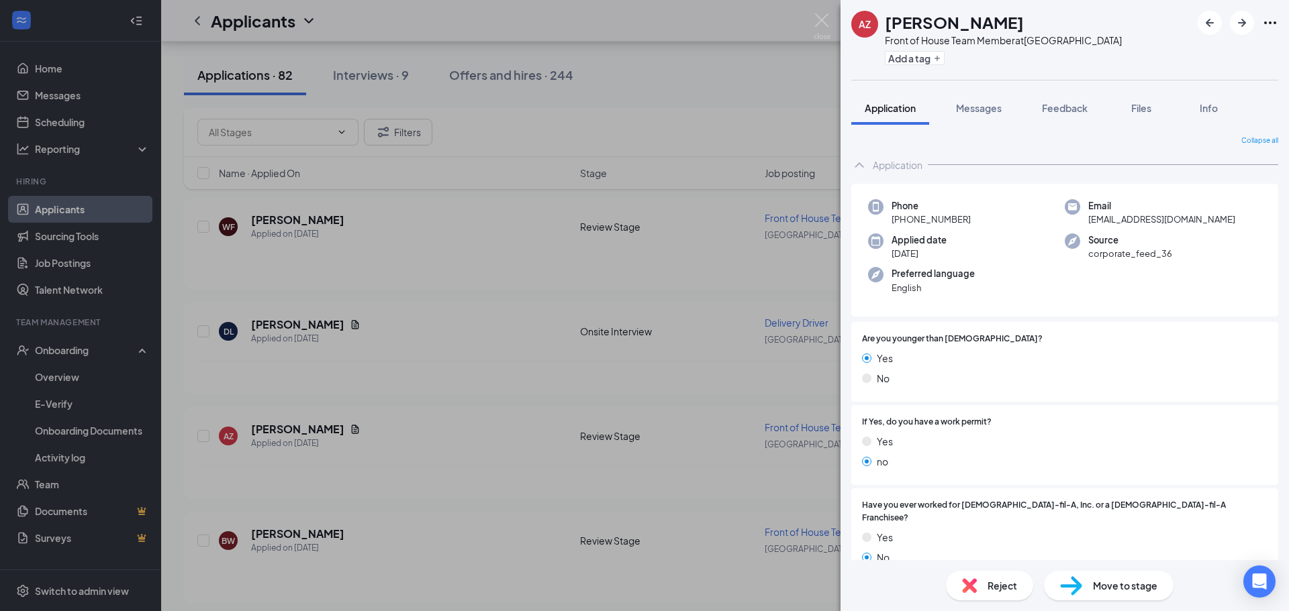
click at [812, 28] on div "AZ [PERSON_NAME] Front of House Team Member at [GEOGRAPHIC_DATA] Add a tag Appl…" at bounding box center [644, 305] width 1289 height 611
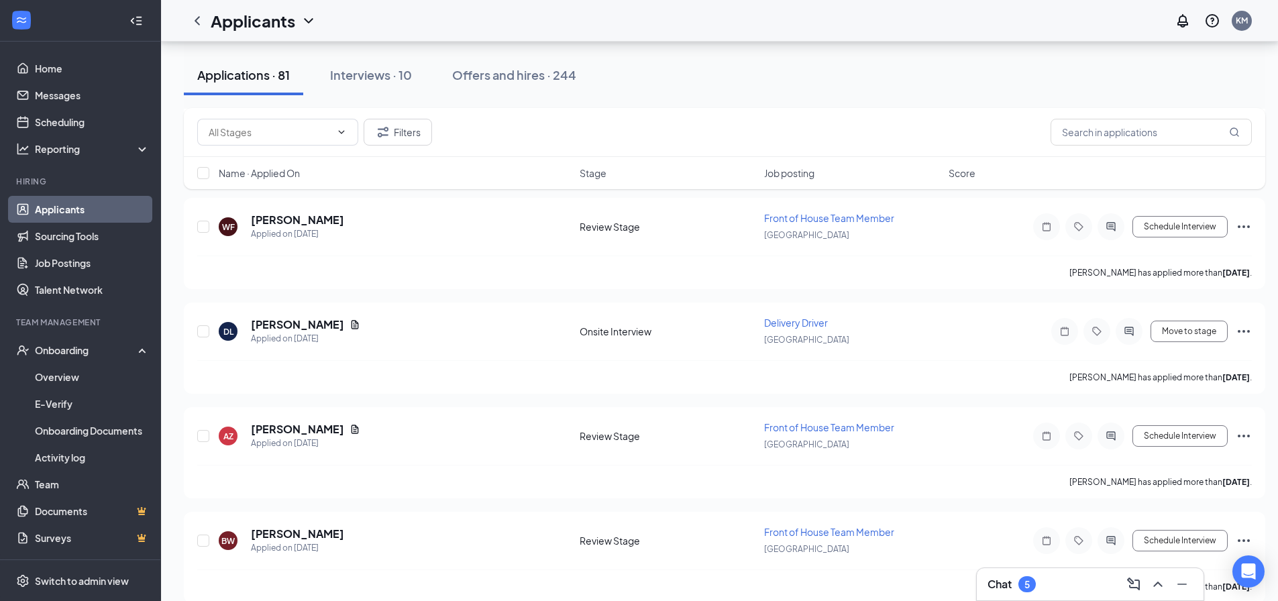
click at [1027, 591] on div "5" at bounding box center [1027, 584] width 17 height 16
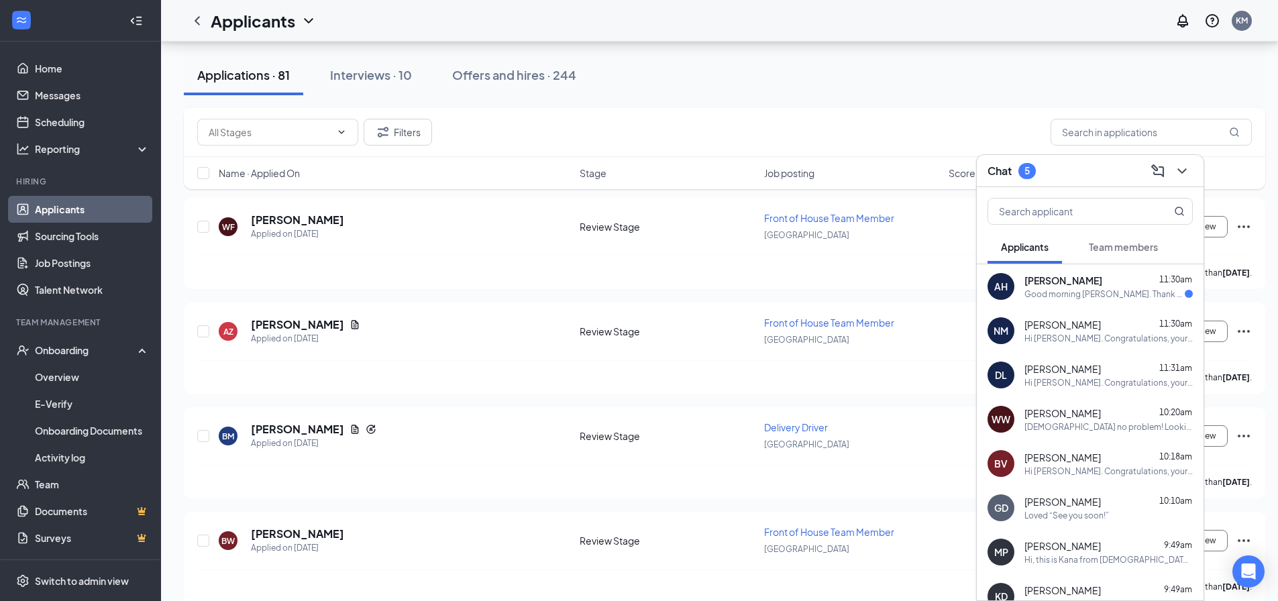
click at [1069, 291] on div "Good morning [PERSON_NAME]. Thank you for reaching out and give me the opportun…" at bounding box center [1105, 294] width 160 height 11
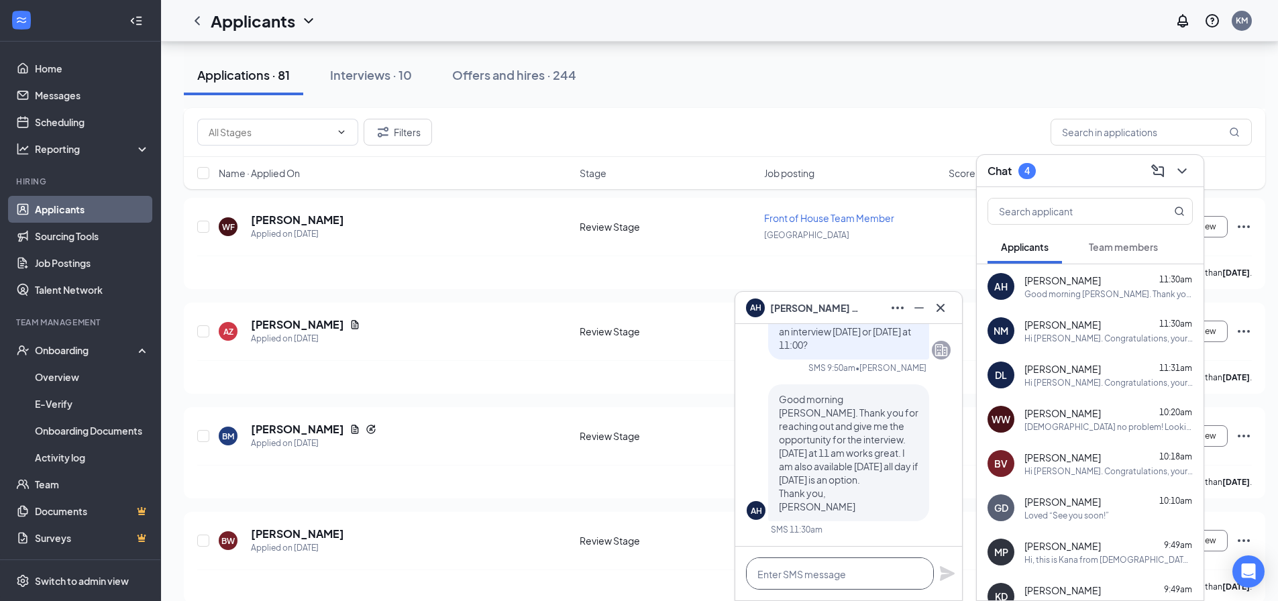
click at [836, 572] on textarea at bounding box center [840, 574] width 188 height 32
type textarea "How about [DATE] at 1:30?"
click at [948, 574] on icon "Plane" at bounding box center [947, 573] width 15 height 15
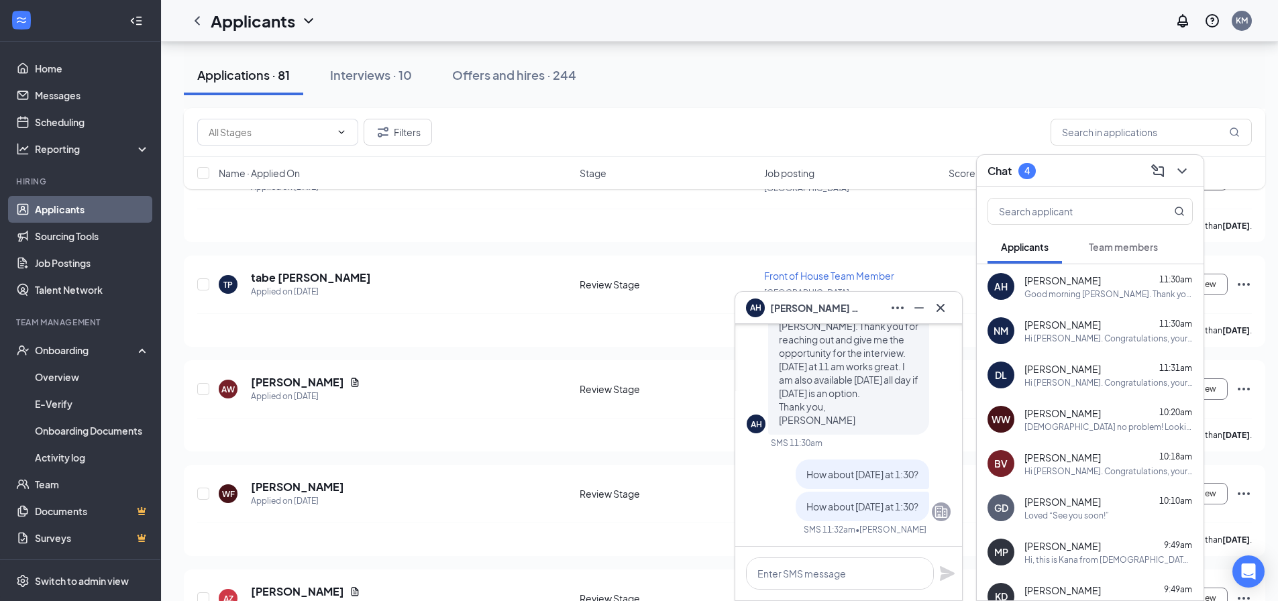
scroll to position [2684, 0]
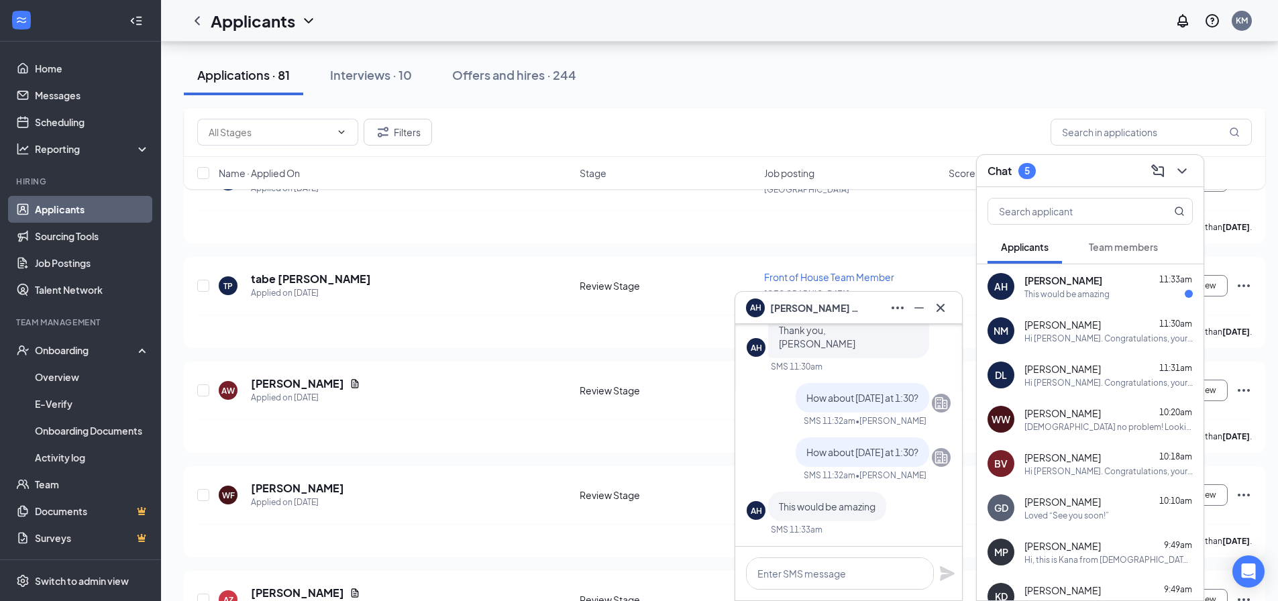
click at [1084, 297] on div "This would be amazing" at bounding box center [1067, 294] width 85 height 11
click at [877, 595] on div at bounding box center [849, 574] width 227 height 54
click at [872, 583] on textarea at bounding box center [840, 574] width 188 height 32
type textarea "Great, see you soon!"
click at [940, 575] on icon "Plane" at bounding box center [948, 574] width 16 height 16
